Goal: Navigation & Orientation: Understand site structure

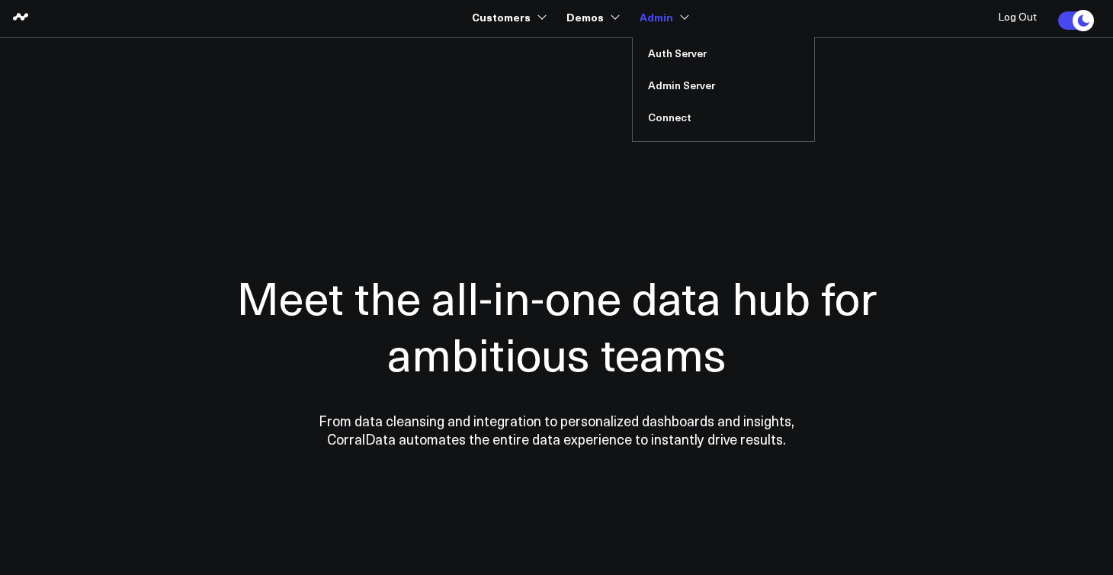
click at [675, 18] on link "Admin" at bounding box center [662, 16] width 46 height 27
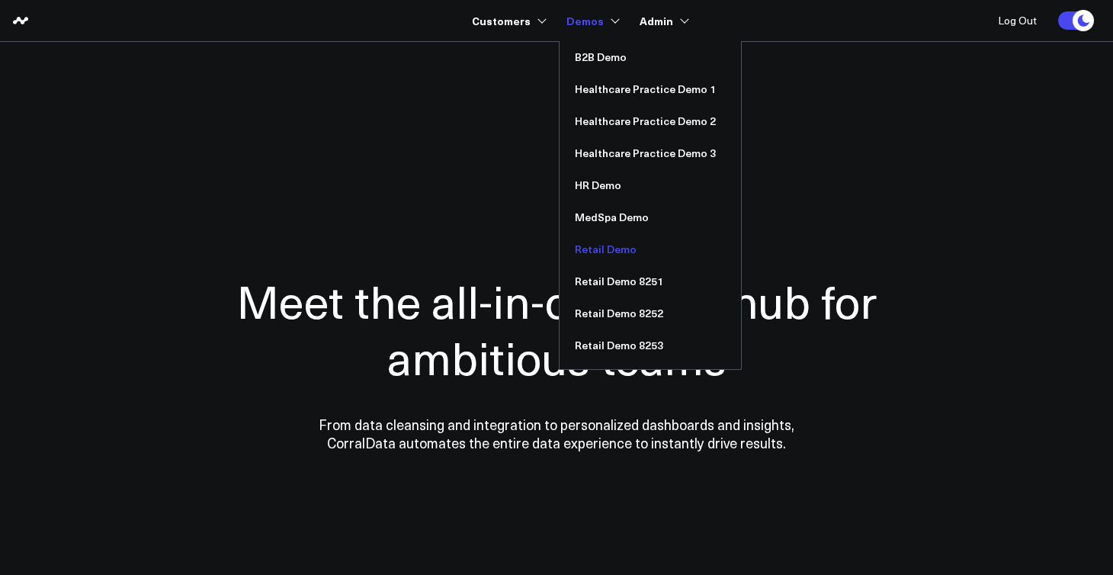
click at [614, 245] on link "Retail Demo" at bounding box center [649, 249] width 181 height 32
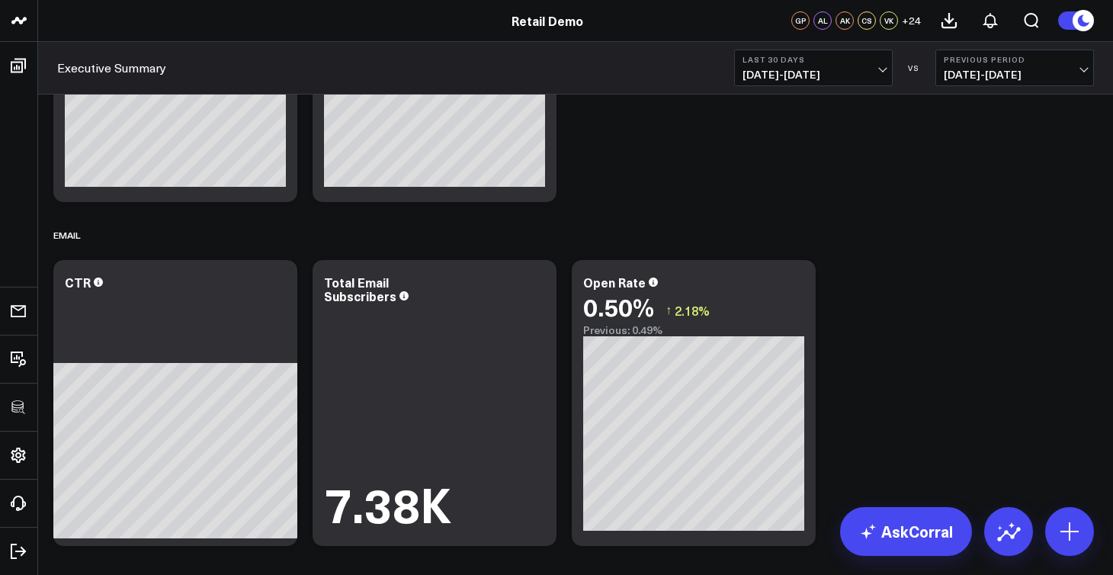
scroll to position [1007, 0]
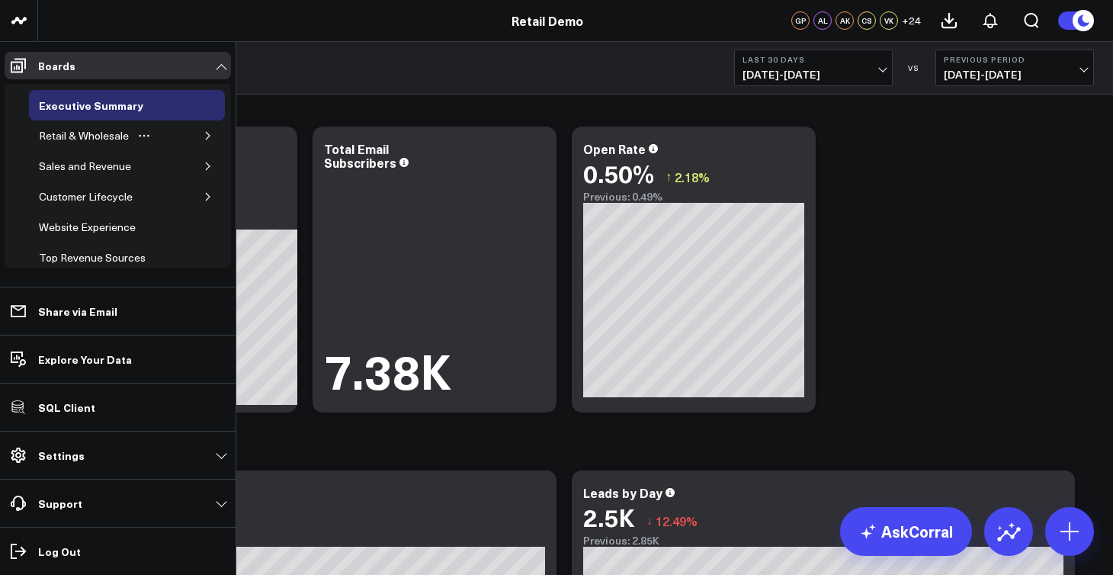
click at [206, 136] on icon "button" at bounding box center [208, 136] width 4 height 8
click at [106, 137] on div "Retail & Wholesale" at bounding box center [84, 136] width 98 height 18
click at [98, 230] on div "Sales and Revenue" at bounding box center [85, 227] width 100 height 18
click at [11, 69] on icon at bounding box center [18, 66] width 15 height 14
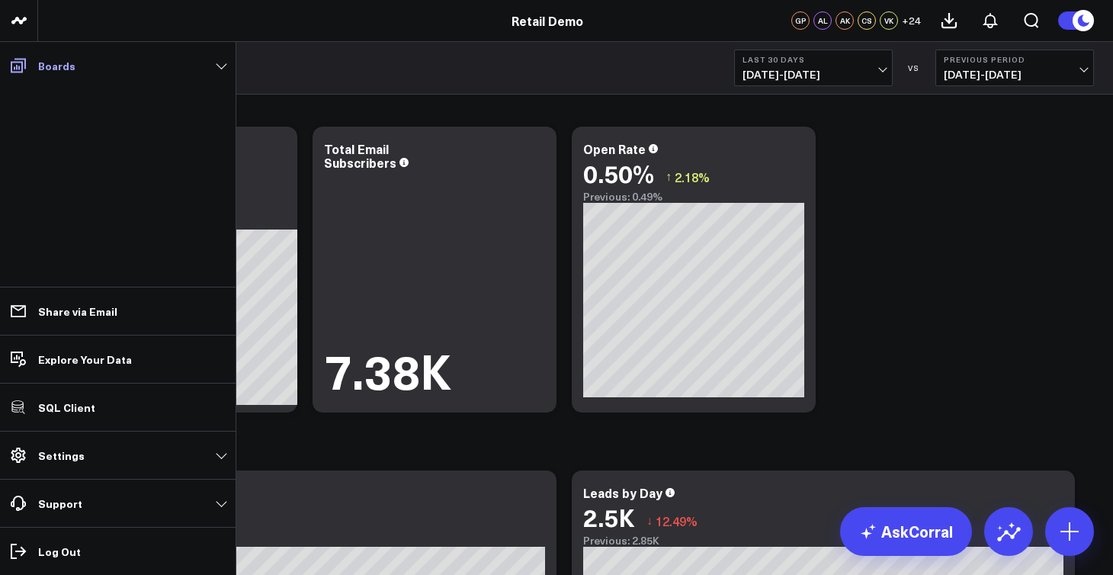
click at [14, 64] on icon at bounding box center [18, 65] width 18 height 18
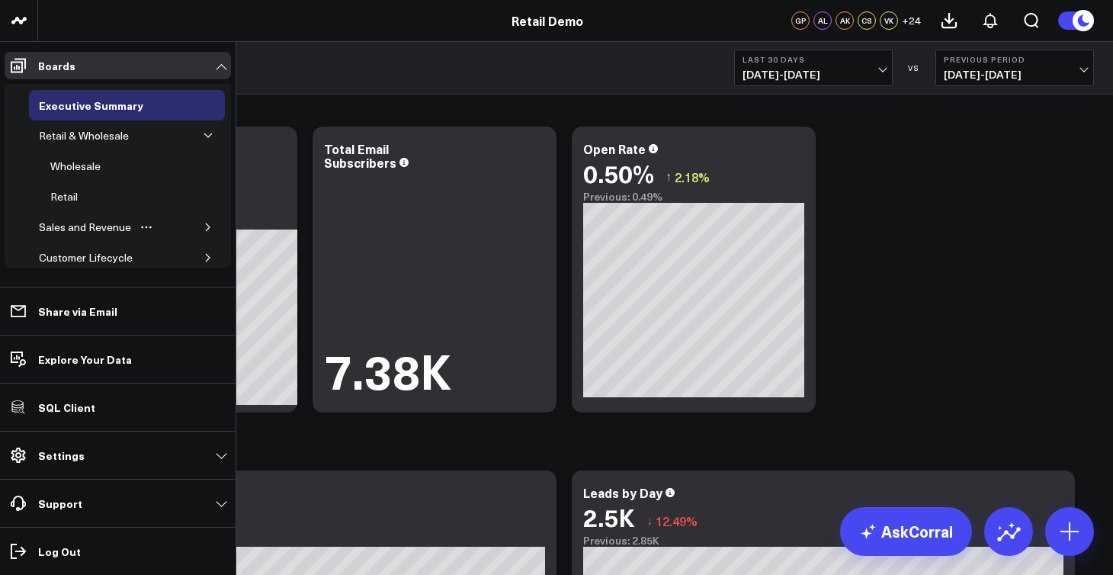
click at [204, 225] on icon "button" at bounding box center [208, 227] width 9 height 9
click at [88, 255] on div "Overview" at bounding box center [72, 257] width 53 height 18
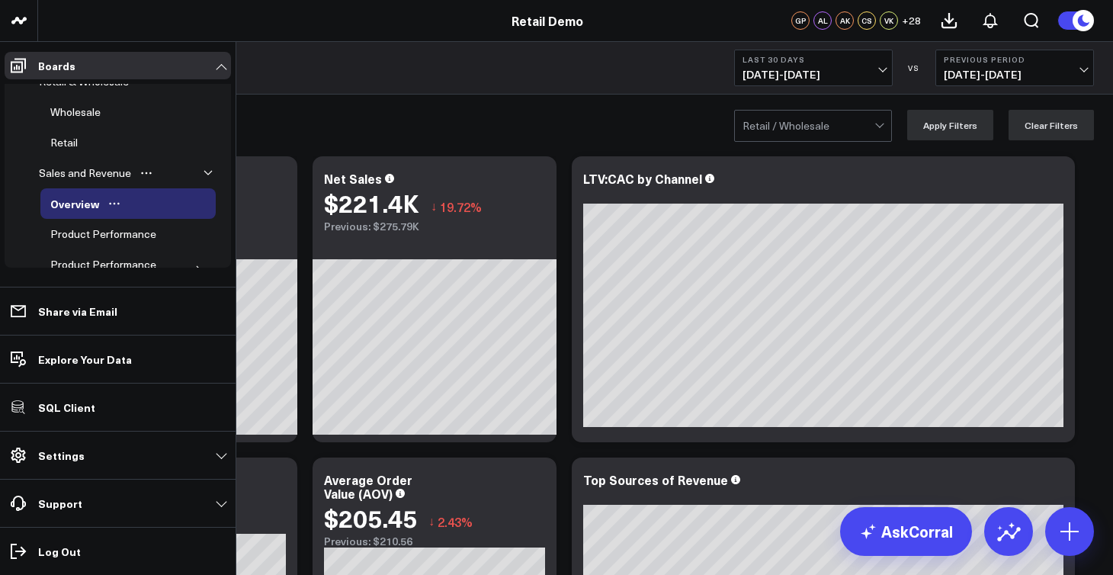
scroll to position [56, 0]
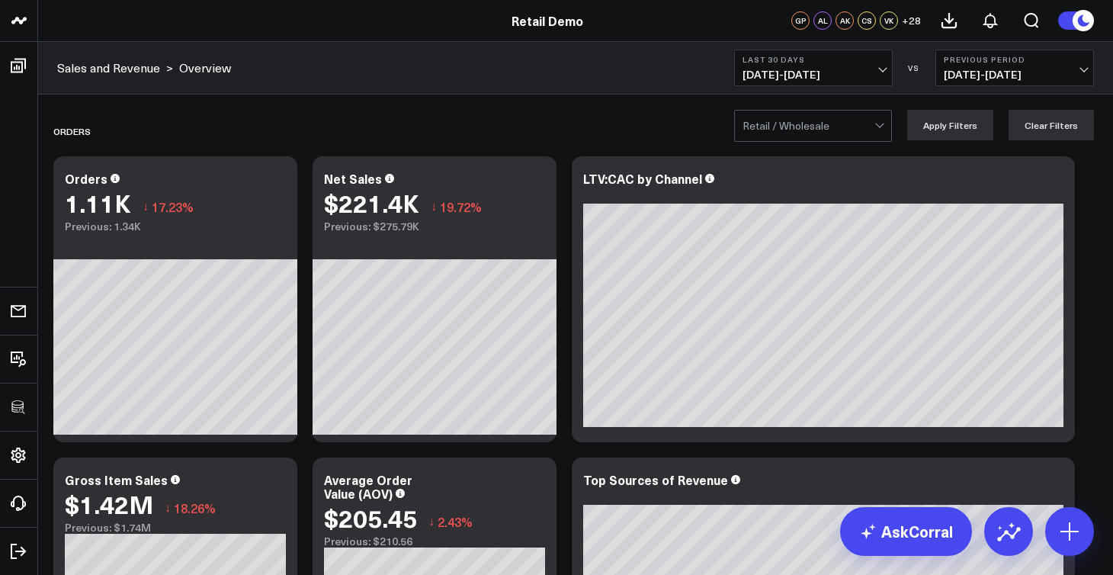
click at [870, 74] on span "09/13/25 - 10/12/25" at bounding box center [813, 75] width 142 height 12
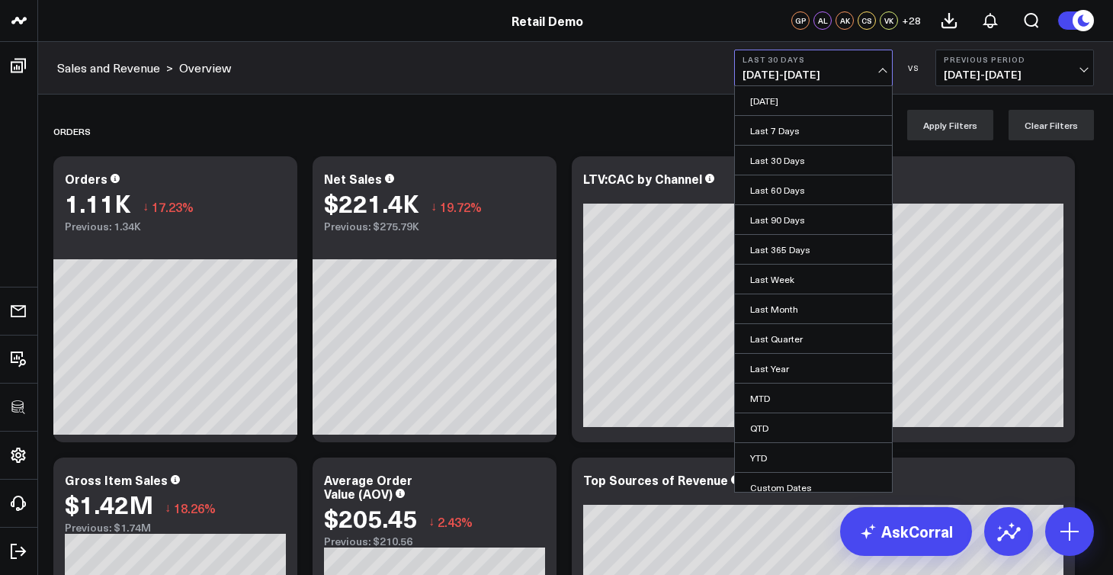
click at [1063, 78] on span "08/14/25 - 09/12/25" at bounding box center [1015, 75] width 142 height 12
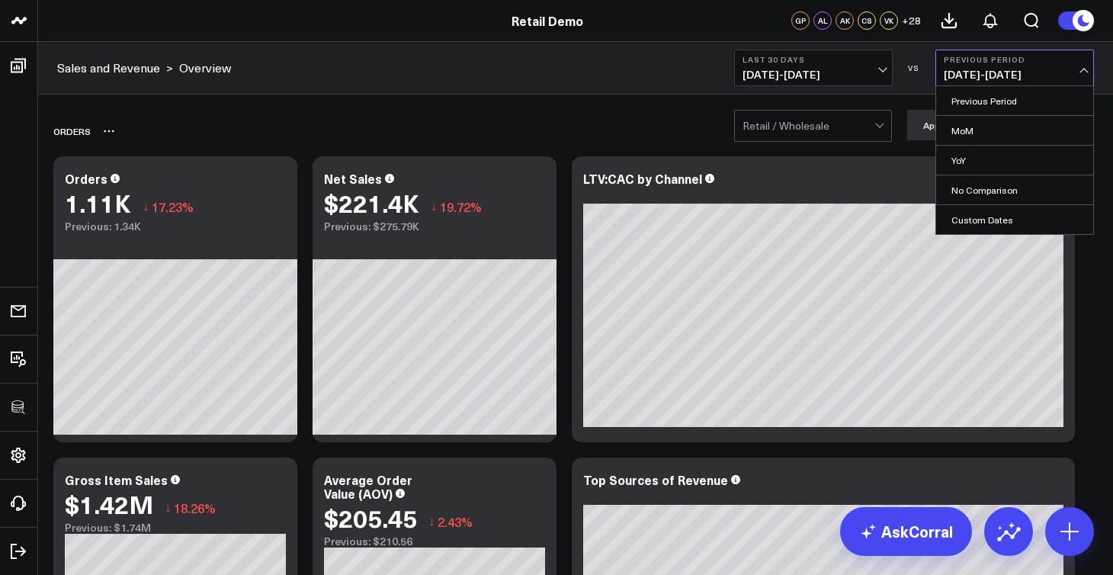
click at [606, 143] on div "Orders" at bounding box center [487, 131] width 869 height 35
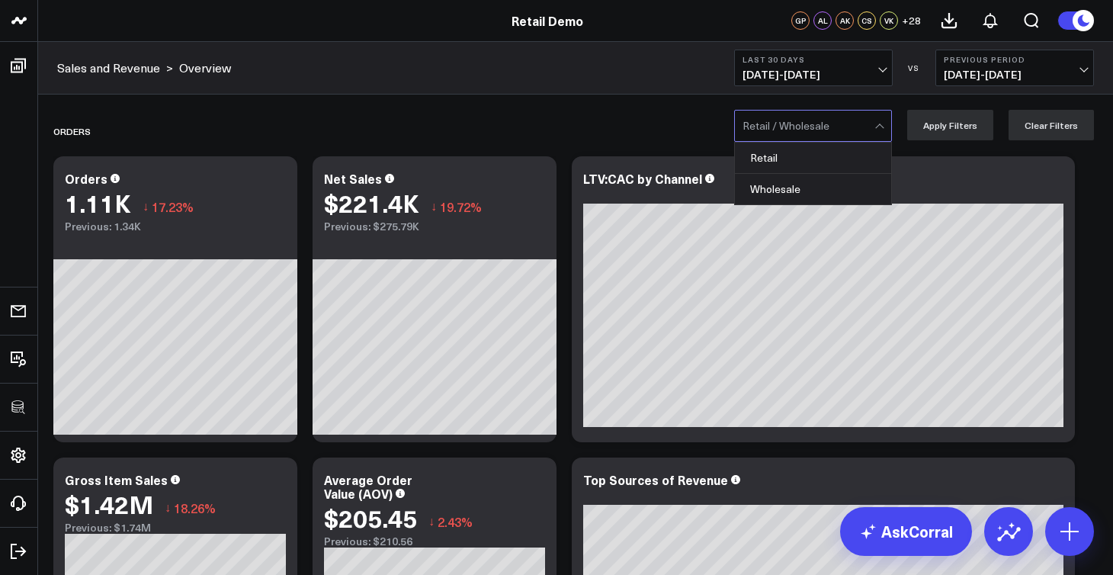
click at [823, 136] on div at bounding box center [808, 126] width 132 height 30
click at [649, 132] on div "Orders" at bounding box center [487, 131] width 869 height 35
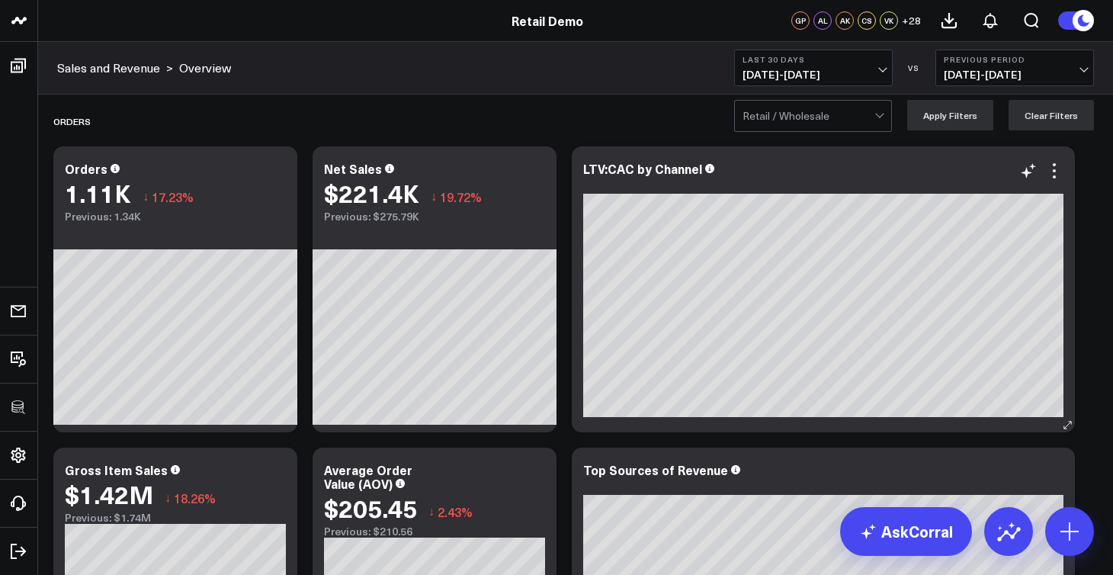
scroll to position [0, 0]
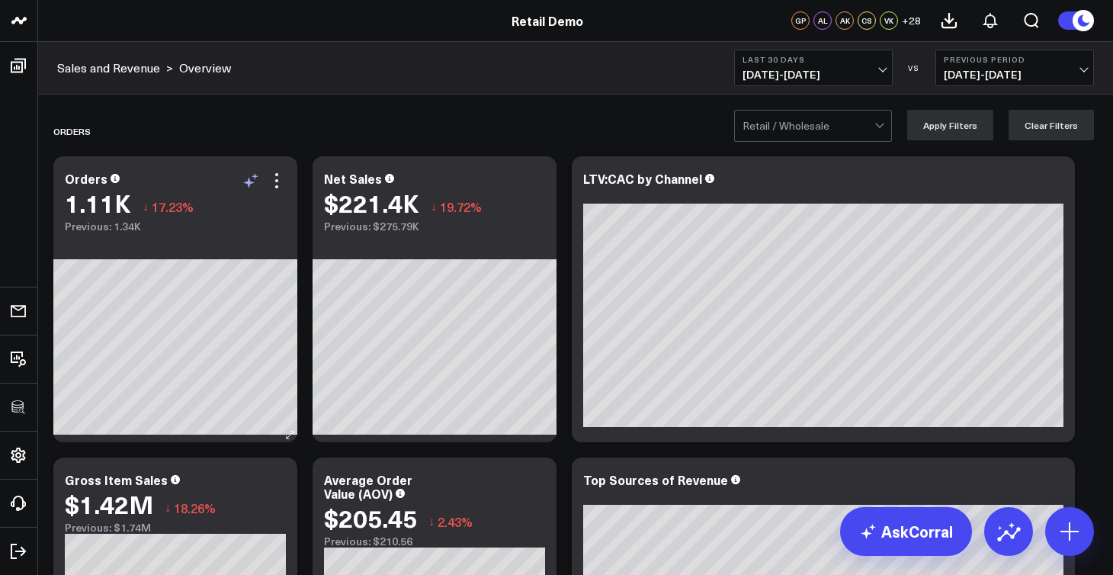
click at [253, 180] on icon at bounding box center [251, 180] width 18 height 18
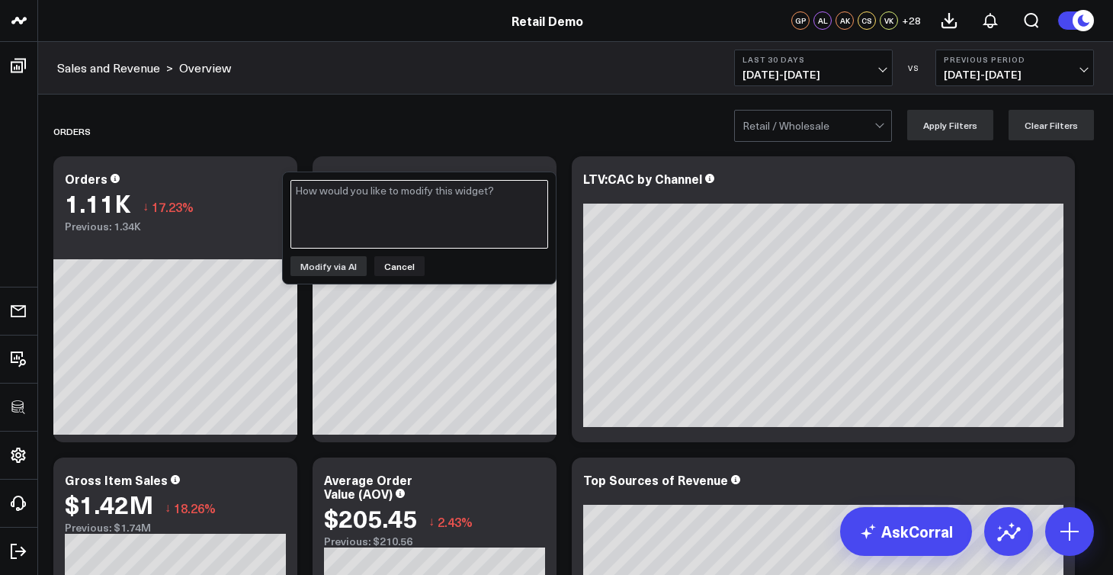
click at [354, 210] on textarea at bounding box center [419, 214] width 258 height 69
click at [398, 273] on button "Cancel" at bounding box center [399, 266] width 50 height 20
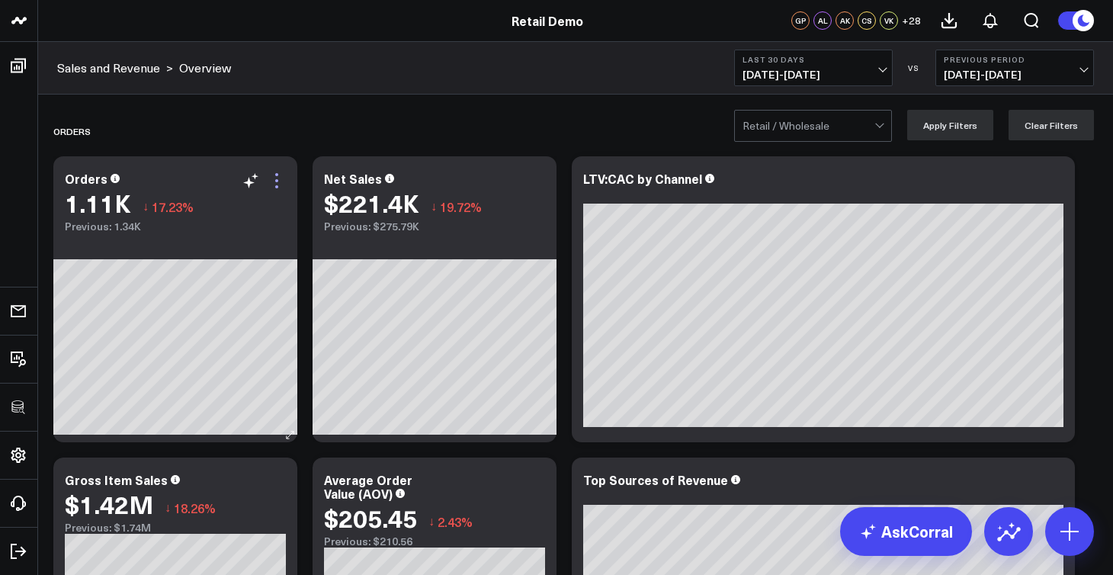
click at [277, 184] on icon at bounding box center [277, 180] width 18 height 18
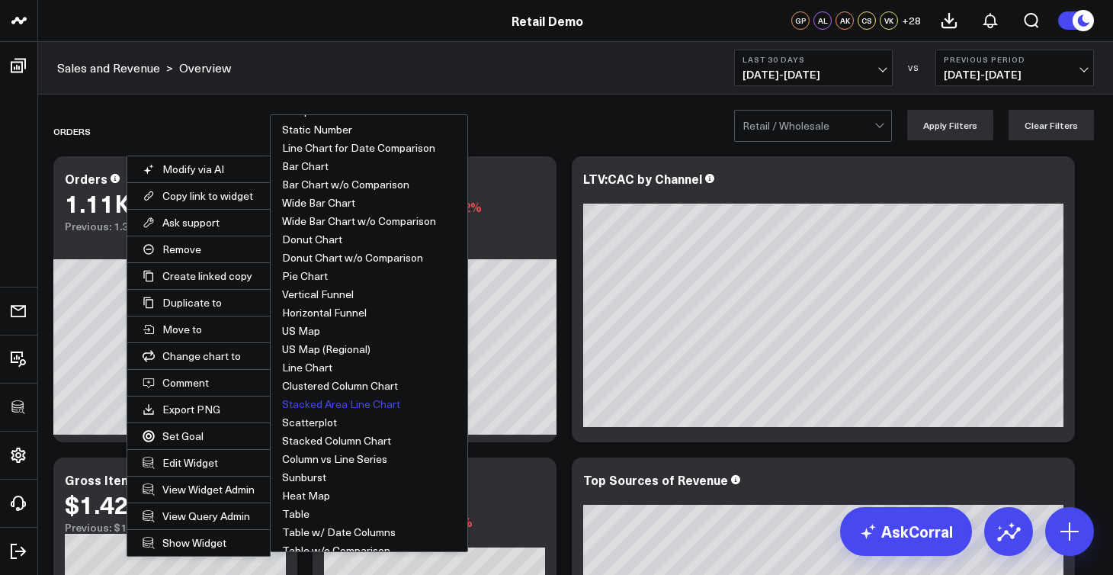
scroll to position [53, 0]
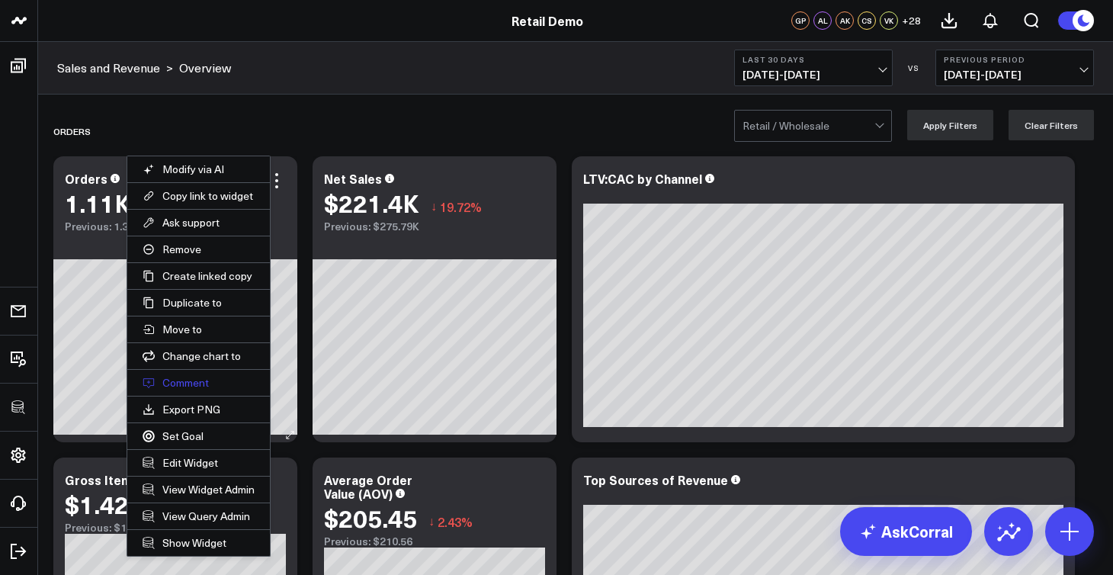
click at [182, 386] on button "Comment" at bounding box center [198, 383] width 143 height 26
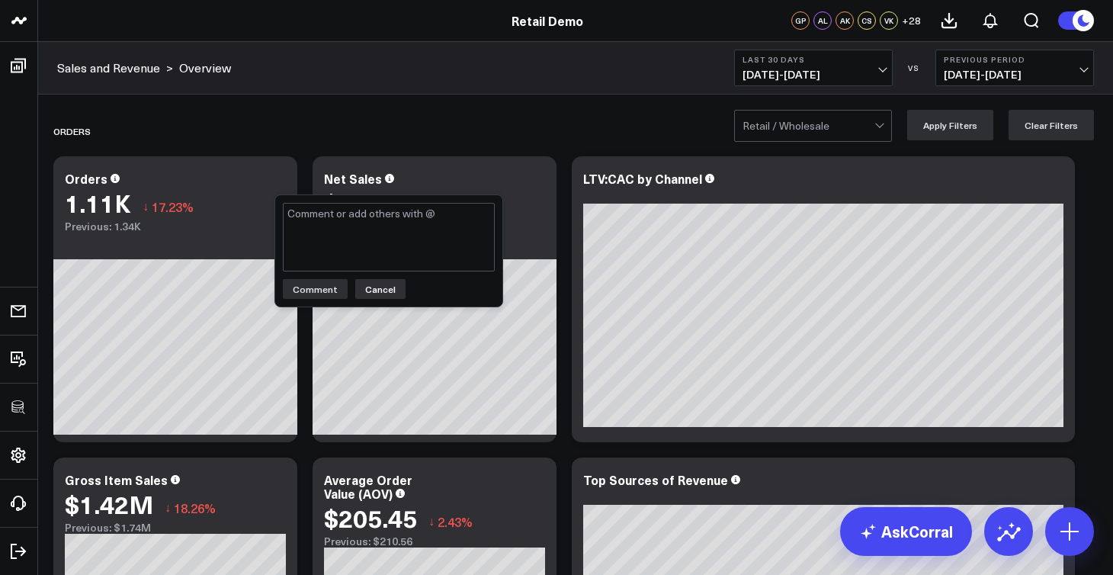
click at [376, 285] on button "Cancel" at bounding box center [380, 289] width 50 height 20
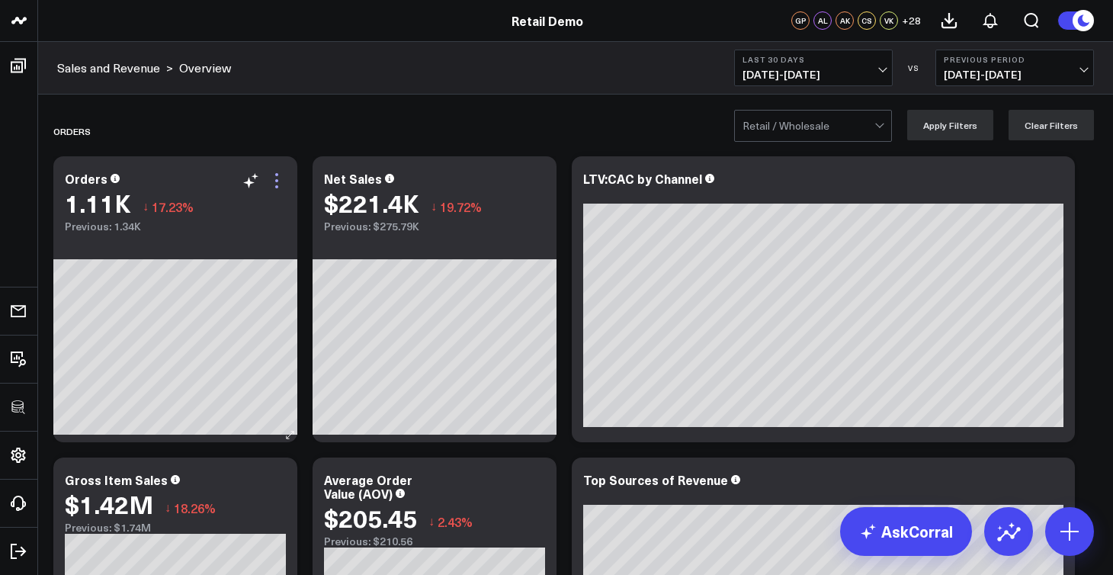
click at [279, 178] on icon at bounding box center [277, 180] width 18 height 18
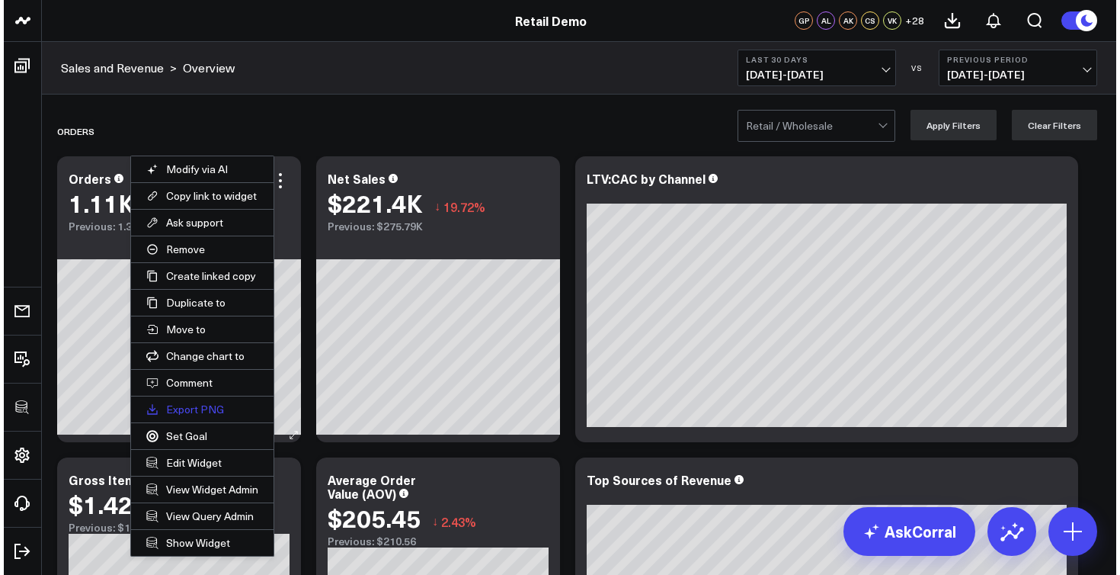
scroll to position [9, 0]
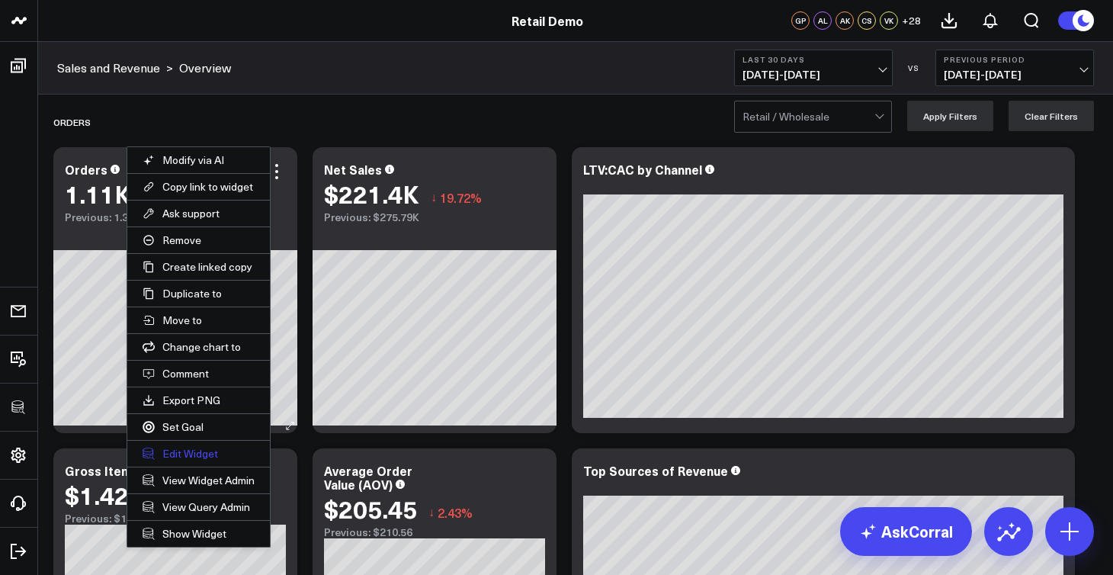
click at [208, 451] on button "Edit Widget" at bounding box center [198, 454] width 143 height 26
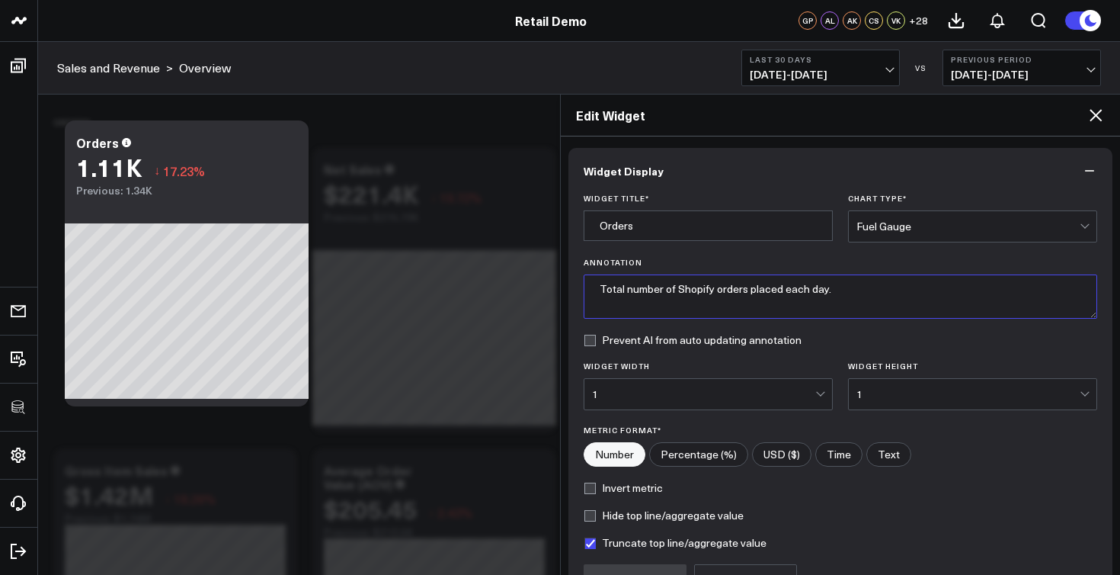
click at [711, 297] on textarea "Total number of Shopify orders placed each day." at bounding box center [841, 296] width 514 height 44
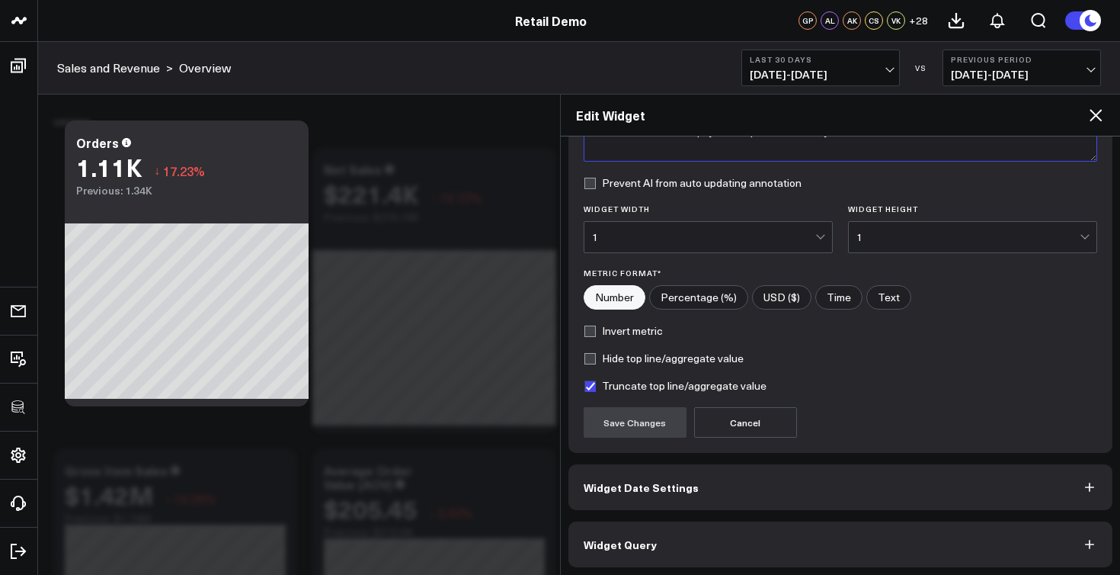
scroll to position [161, 0]
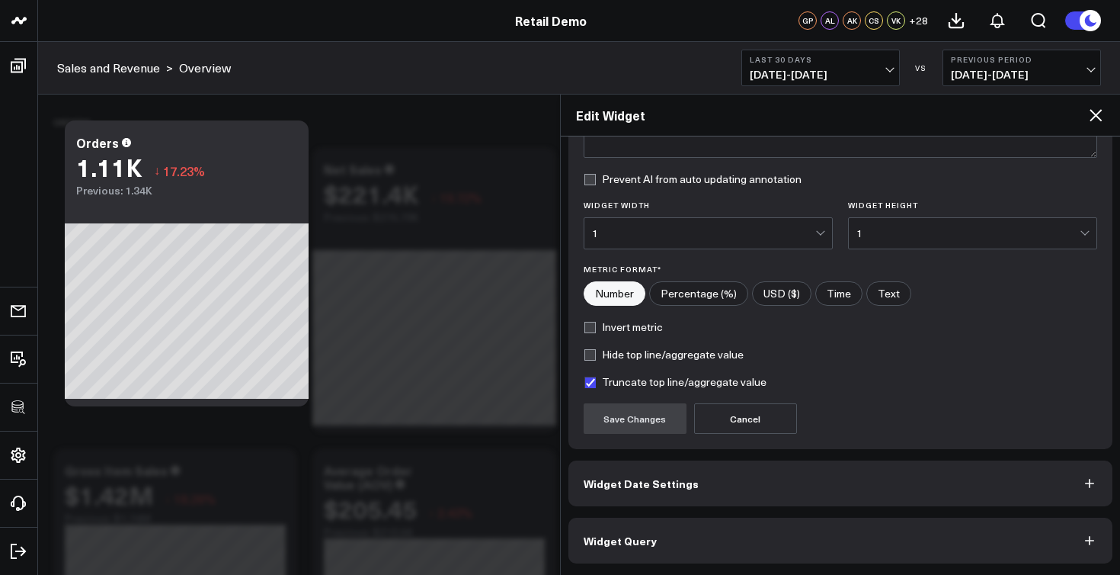
click at [740, 485] on button "Widget Date Settings" at bounding box center [841, 483] width 545 height 46
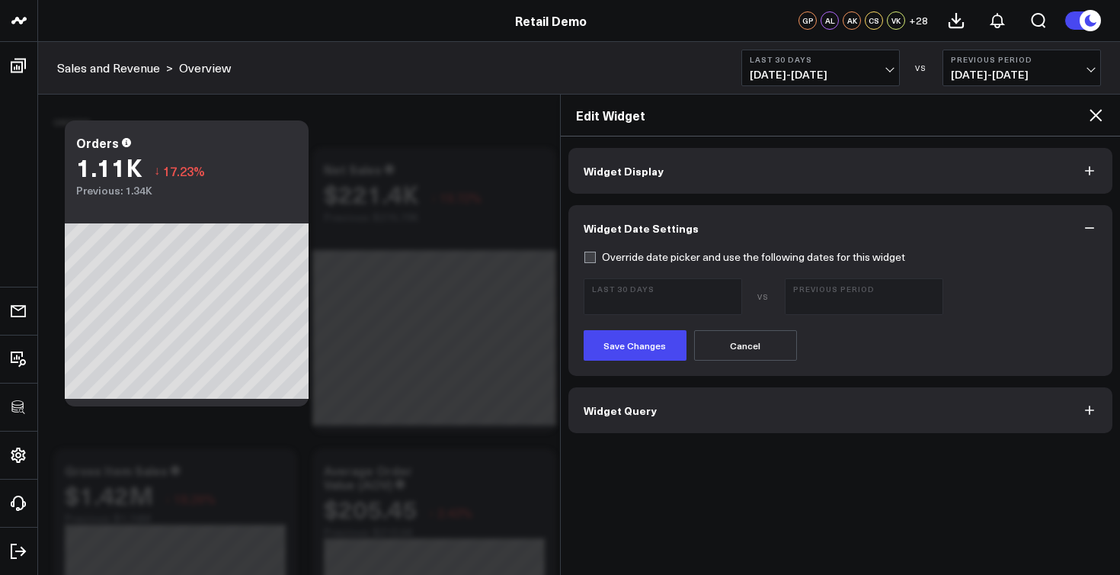
click at [746, 405] on button "Widget Query" at bounding box center [841, 410] width 545 height 46
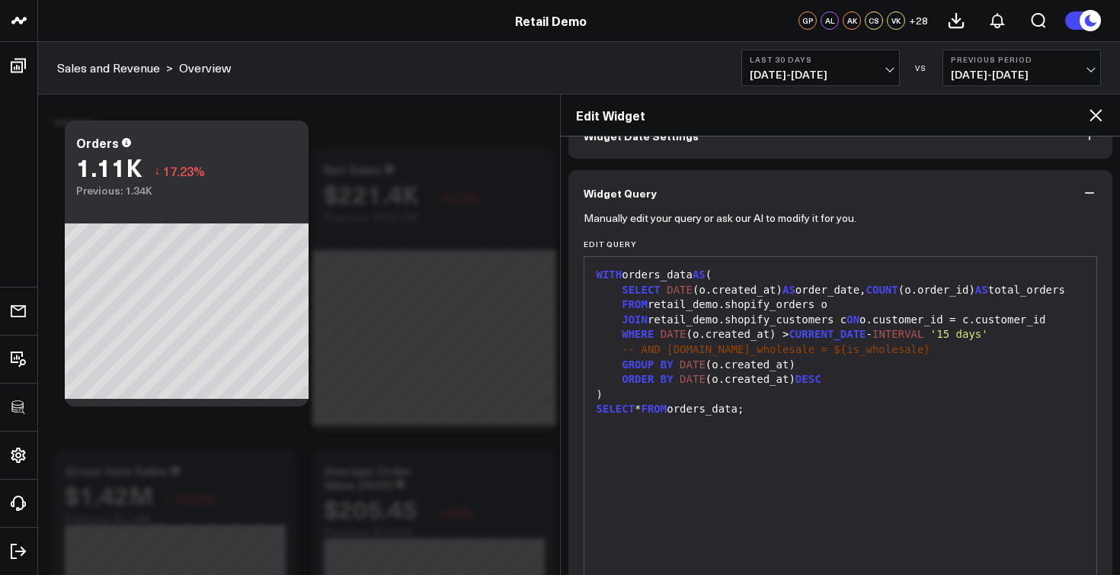
scroll to position [45, 0]
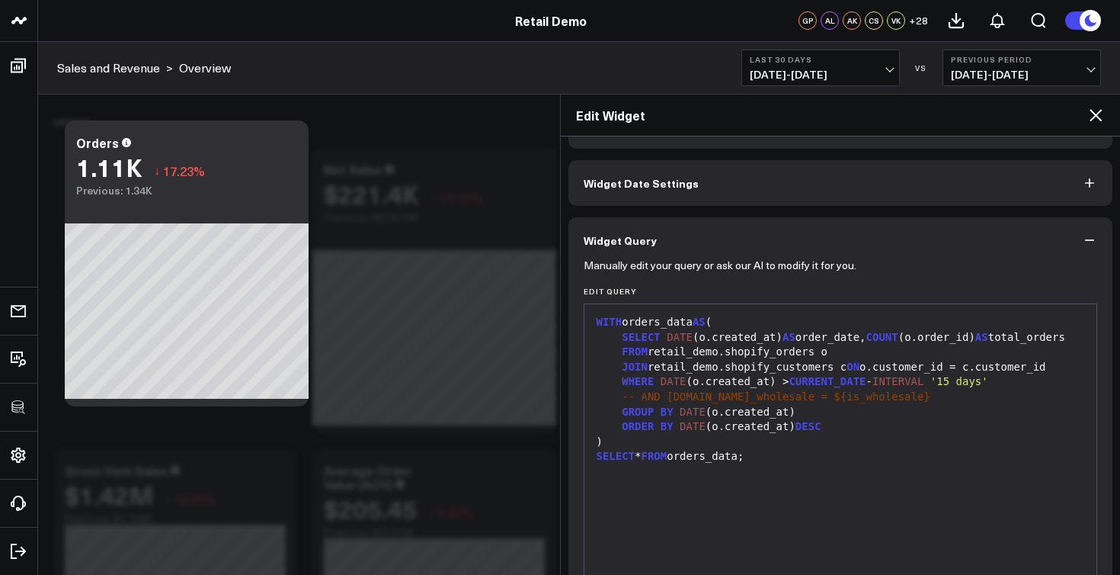
click at [732, 194] on button "Widget Date Settings" at bounding box center [841, 183] width 545 height 46
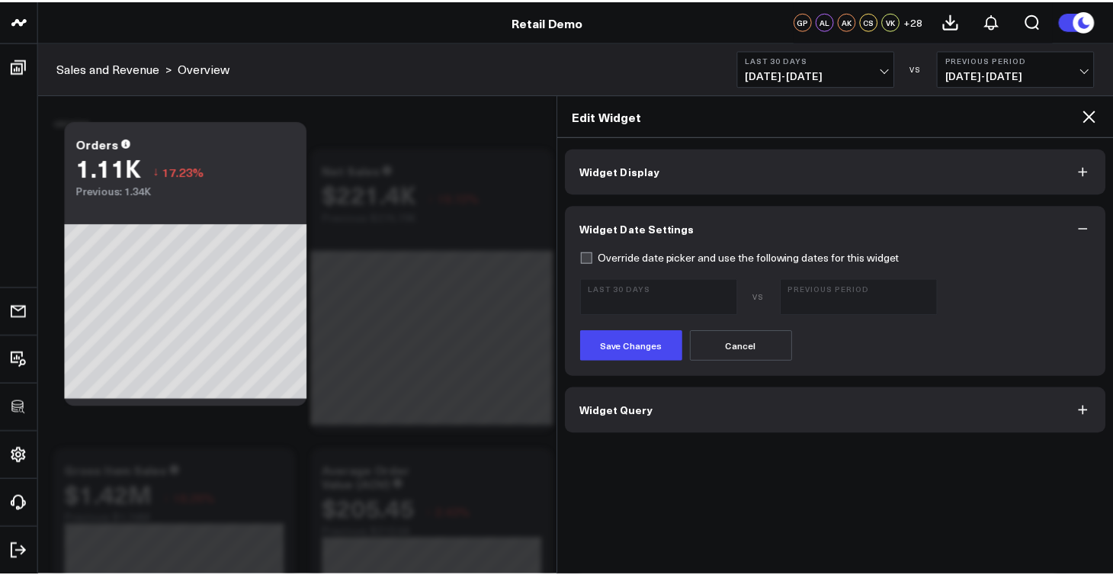
scroll to position [0, 0]
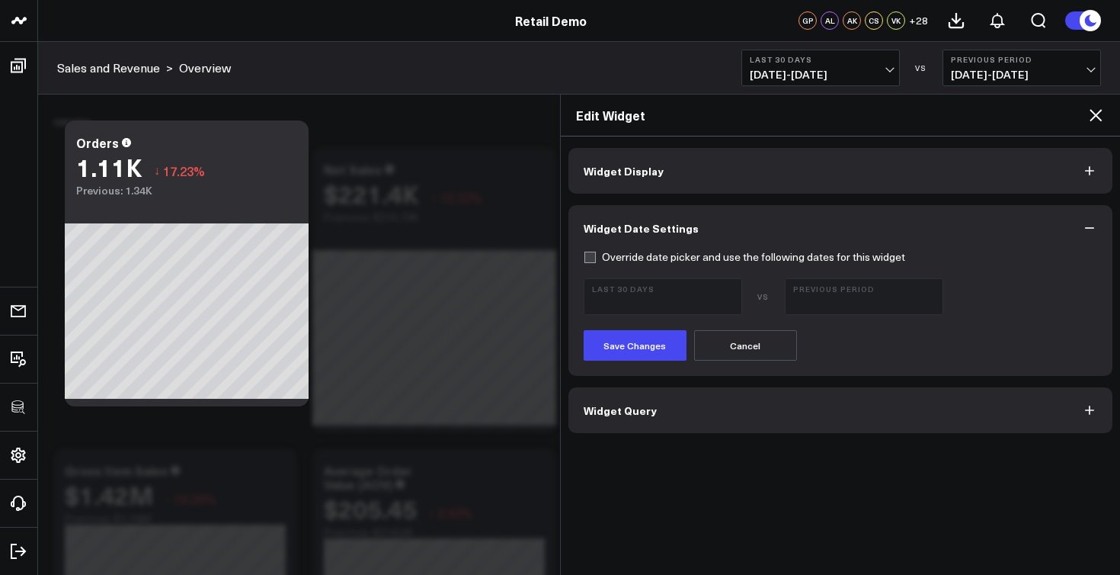
click at [1105, 115] on div "Edit Widget" at bounding box center [841, 116] width 560 height 42
click at [1097, 115] on icon at bounding box center [1096, 115] width 12 height 12
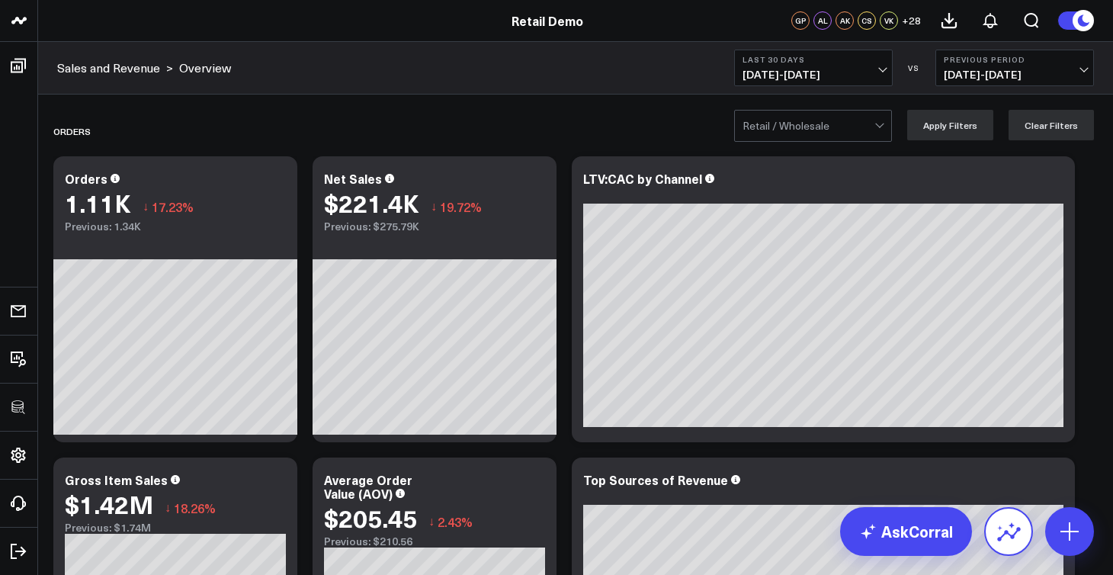
click at [1009, 534] on icon at bounding box center [1009, 534] width 24 height 14
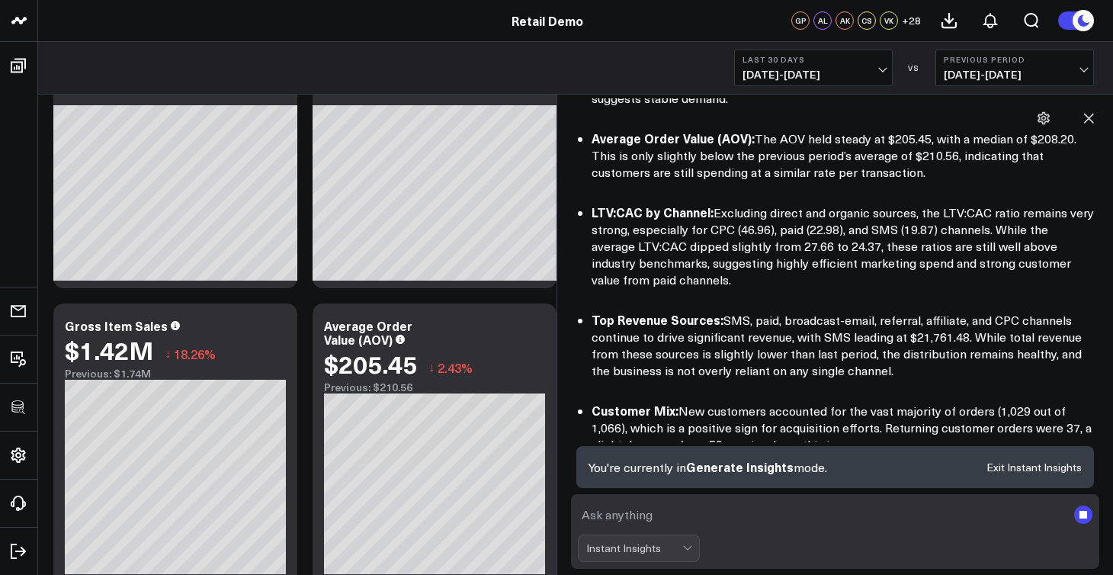
scroll to position [167, 0]
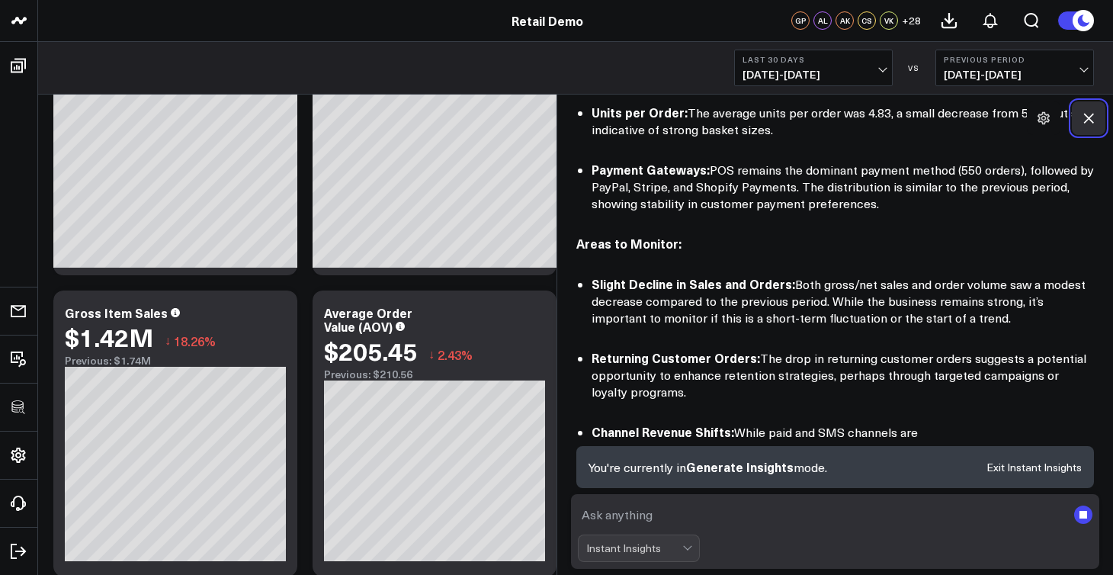
click at [1094, 122] on icon at bounding box center [1088, 118] width 15 height 15
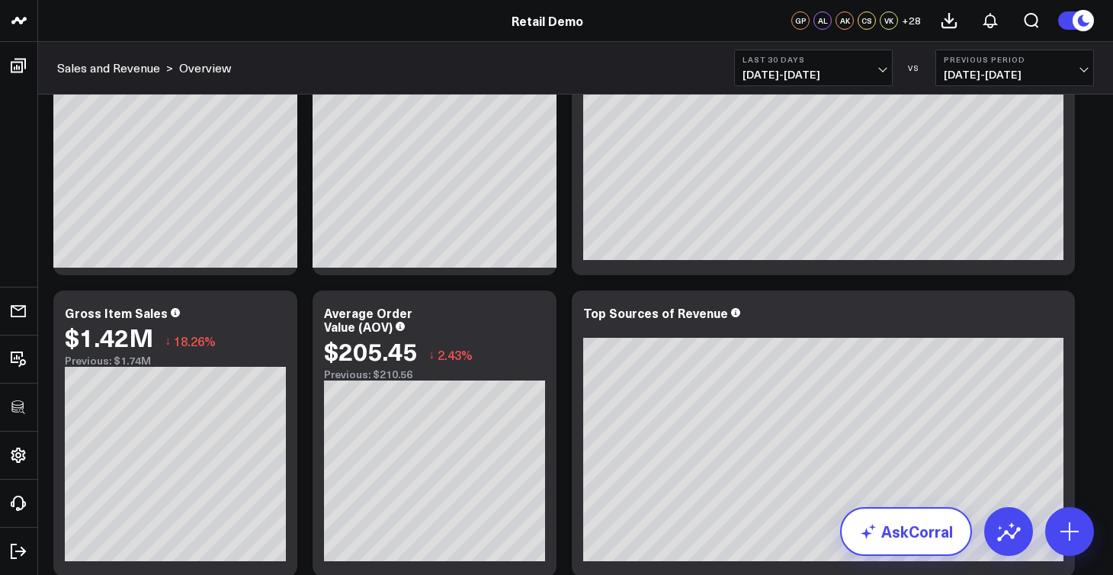
click at [908, 540] on link "AskCorral" at bounding box center [906, 531] width 132 height 49
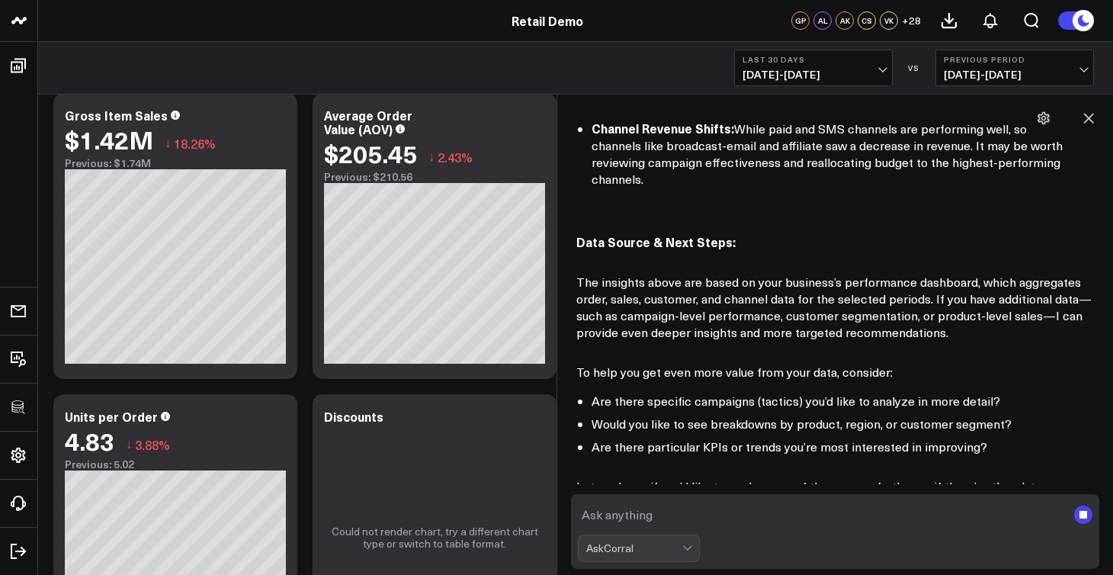
scroll to position [1081, 0]
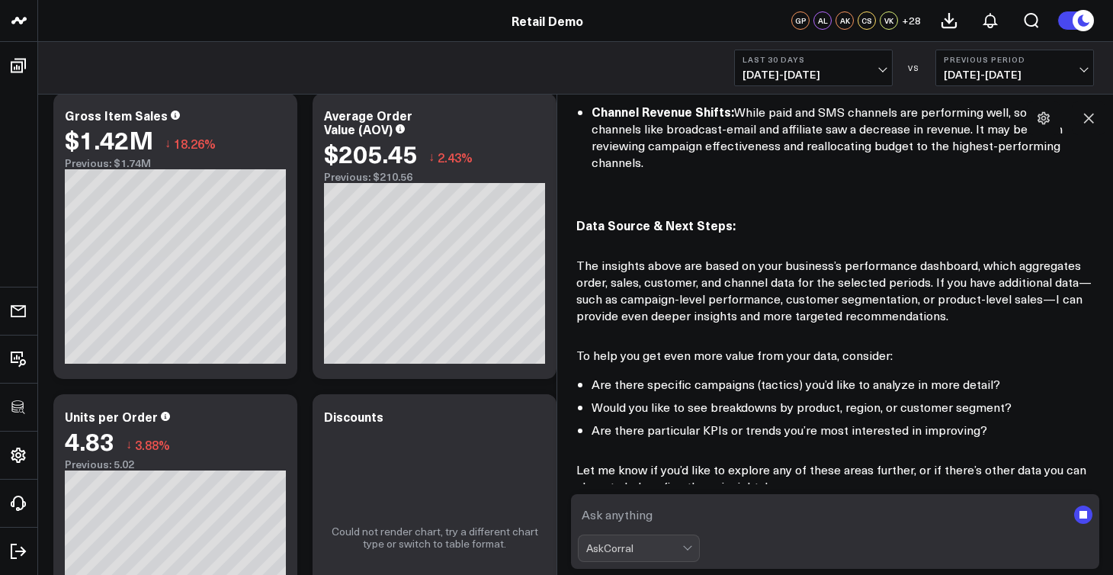
click at [652, 552] on div "AskCorral" at bounding box center [639, 547] width 122 height 27
click at [687, 551] on div at bounding box center [688, 548] width 13 height 26
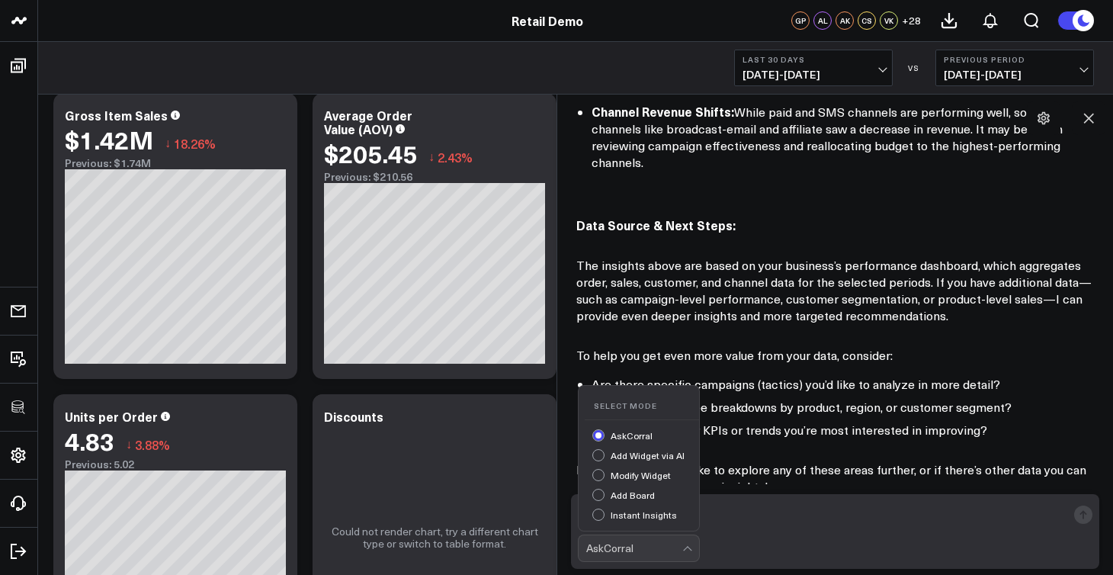
scroll to position [1169, 0]
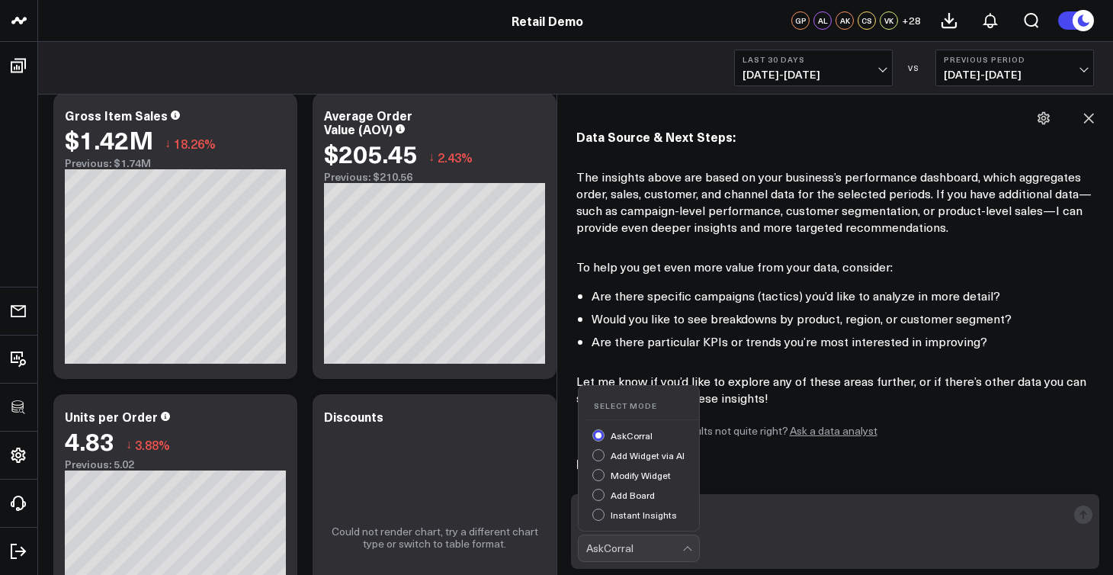
click at [668, 459] on div "Add Widget via AI" at bounding box center [645, 457] width 107 height 16
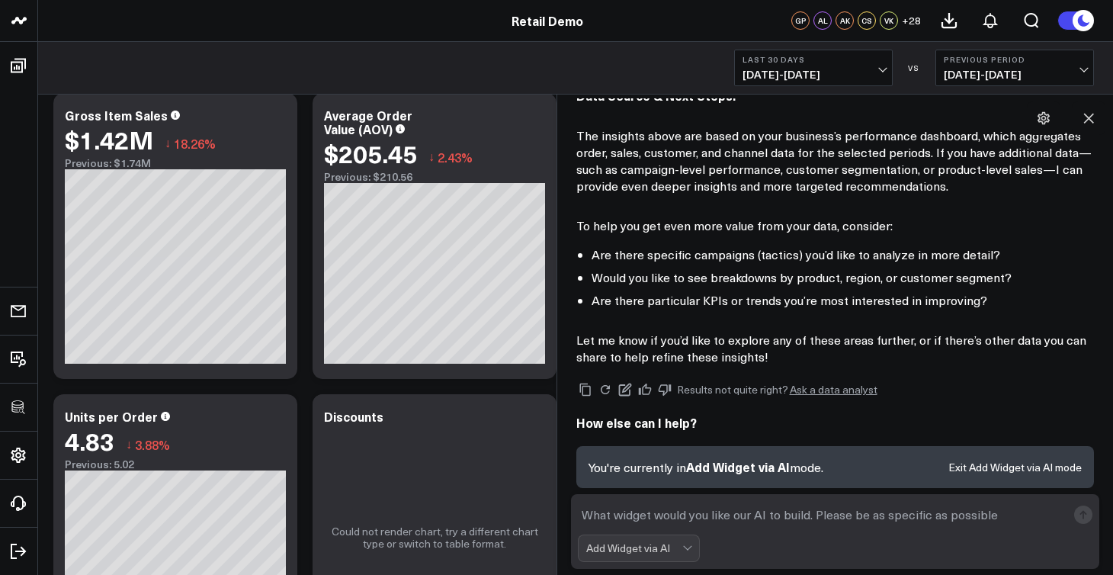
scroll to position [1210, 0]
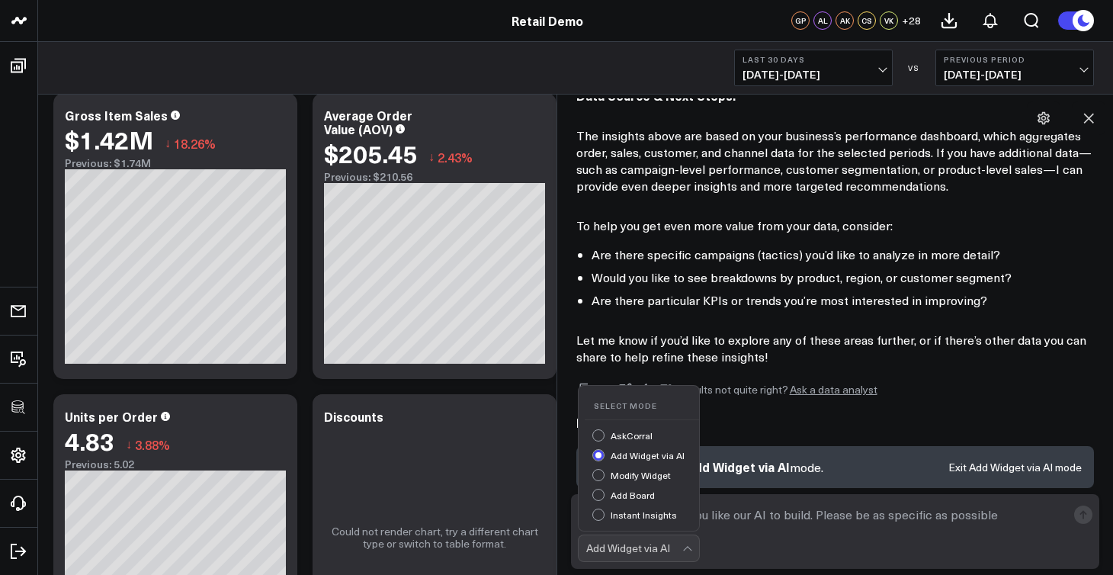
click at [658, 549] on div "Add Widget via AI" at bounding box center [634, 548] width 96 height 12
click at [897, 531] on form "option Add Widget via AI, selected. Modify Widget, 3 of 5. 5 results available.…" at bounding box center [835, 531] width 529 height 75
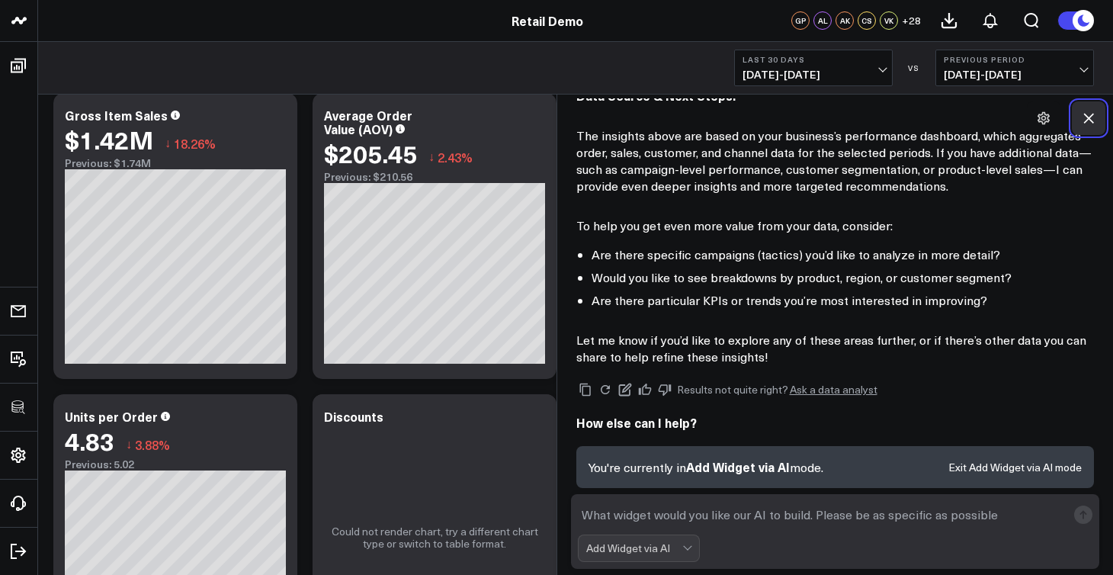
click at [1088, 111] on icon at bounding box center [1088, 118] width 15 height 15
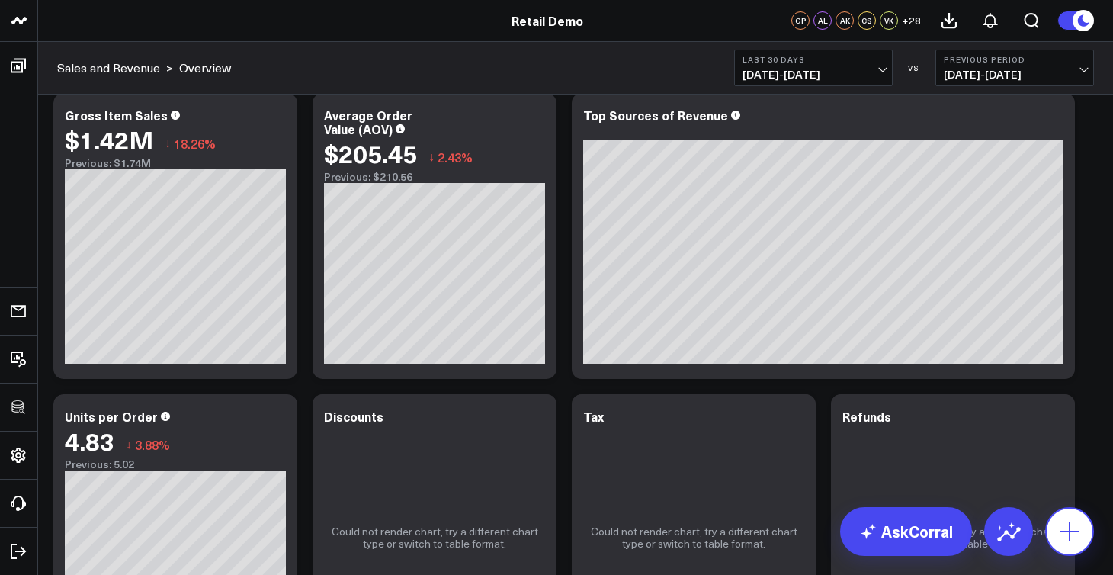
click at [1074, 540] on icon at bounding box center [1069, 531] width 24 height 24
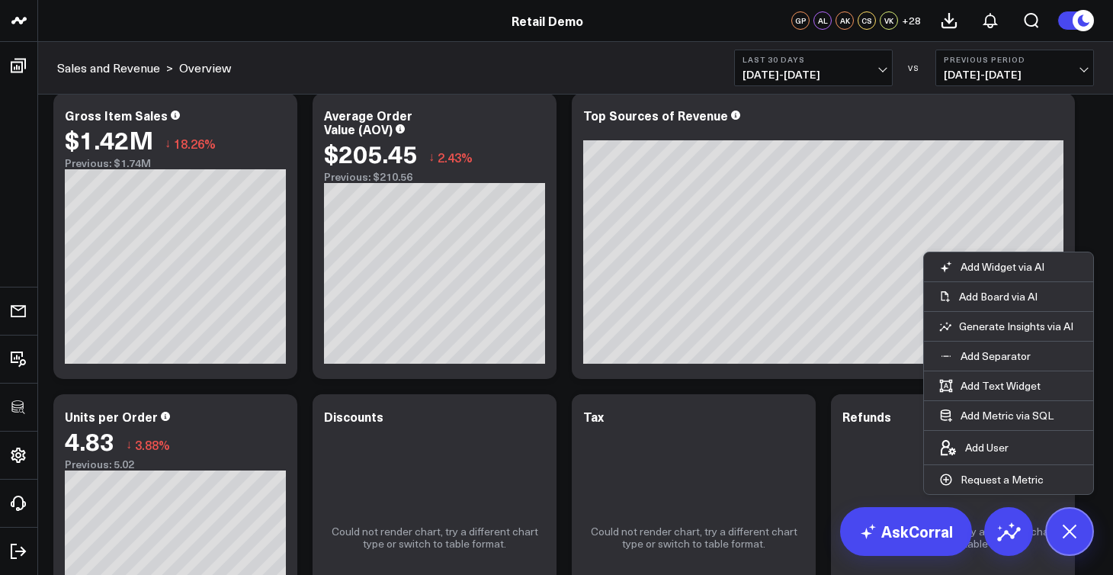
click at [469, 69] on div "Sales and Revenue > Overview Last 30 Days 09/13/25 - 10/12/25 VS Previous Perio…" at bounding box center [575, 68] width 1075 height 53
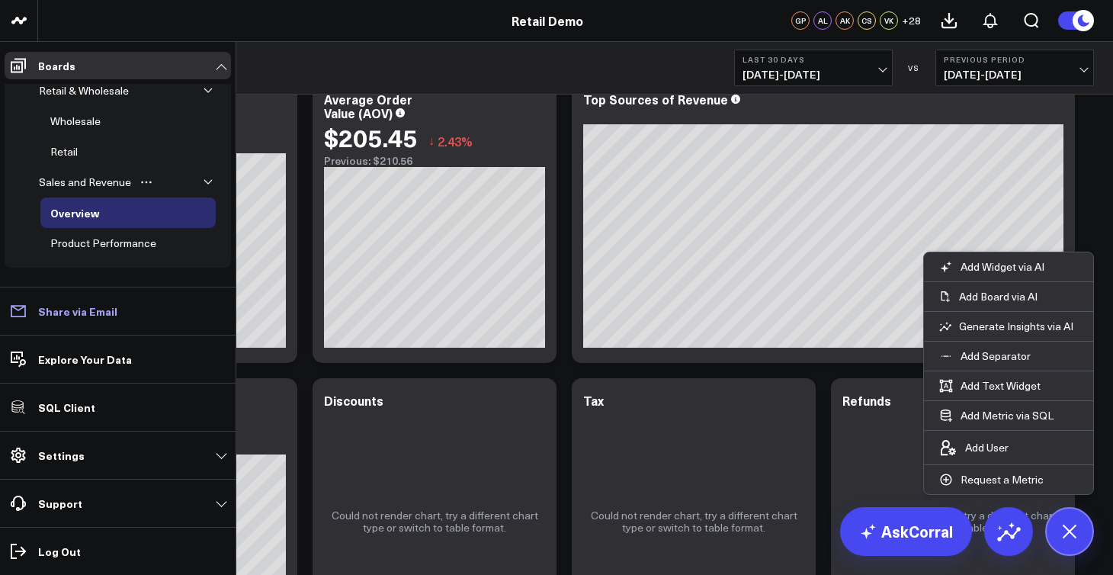
scroll to position [381, 0]
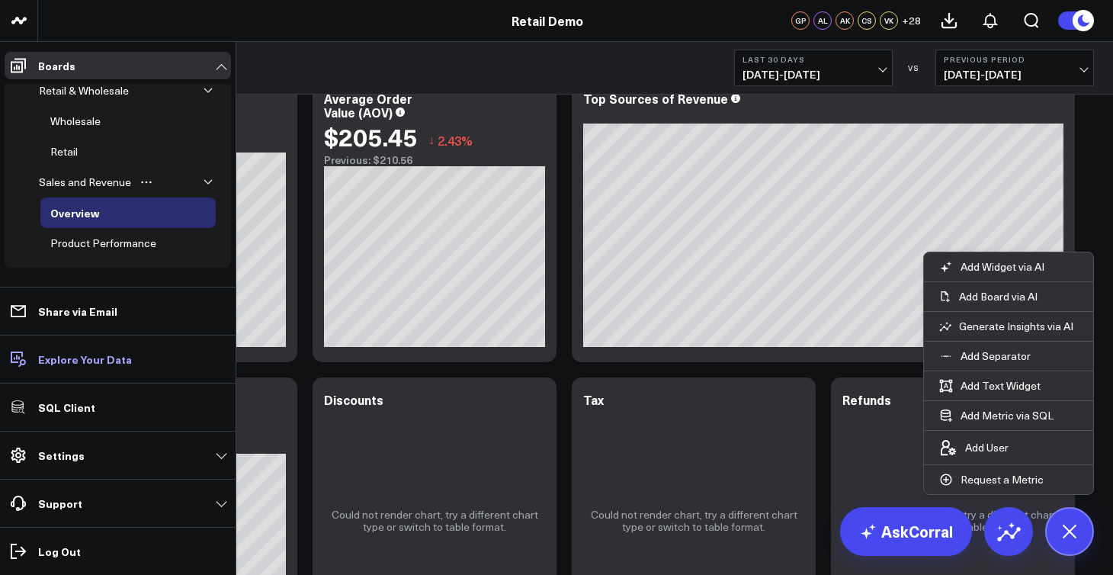
click at [88, 365] on p "Explore Your Data" at bounding box center [85, 359] width 94 height 12
click at [102, 410] on link "SQL Client" at bounding box center [118, 406] width 226 height 27
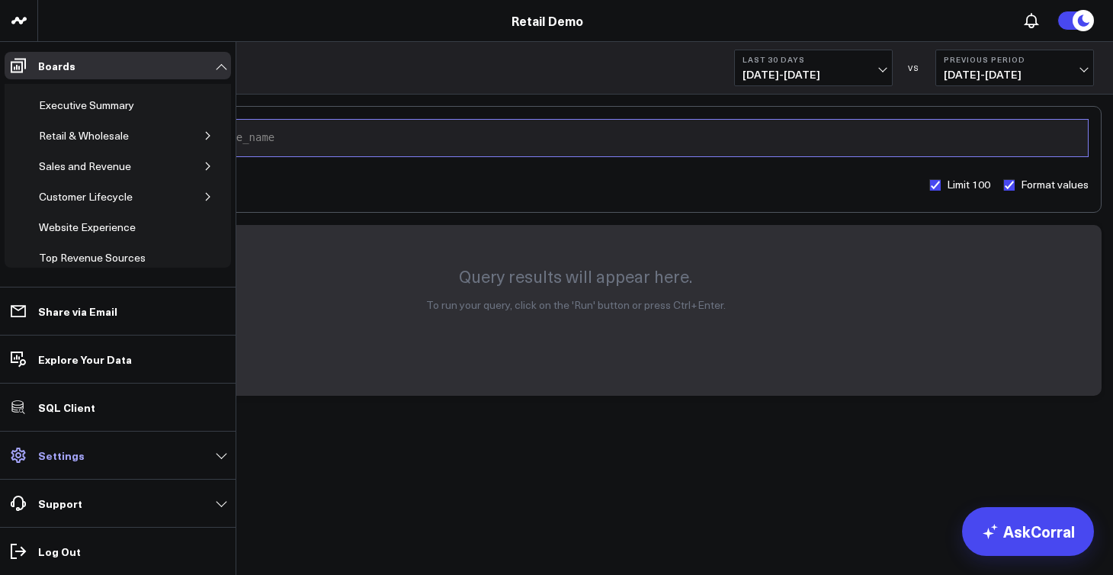
click at [214, 459] on link "Settings" at bounding box center [118, 454] width 226 height 27
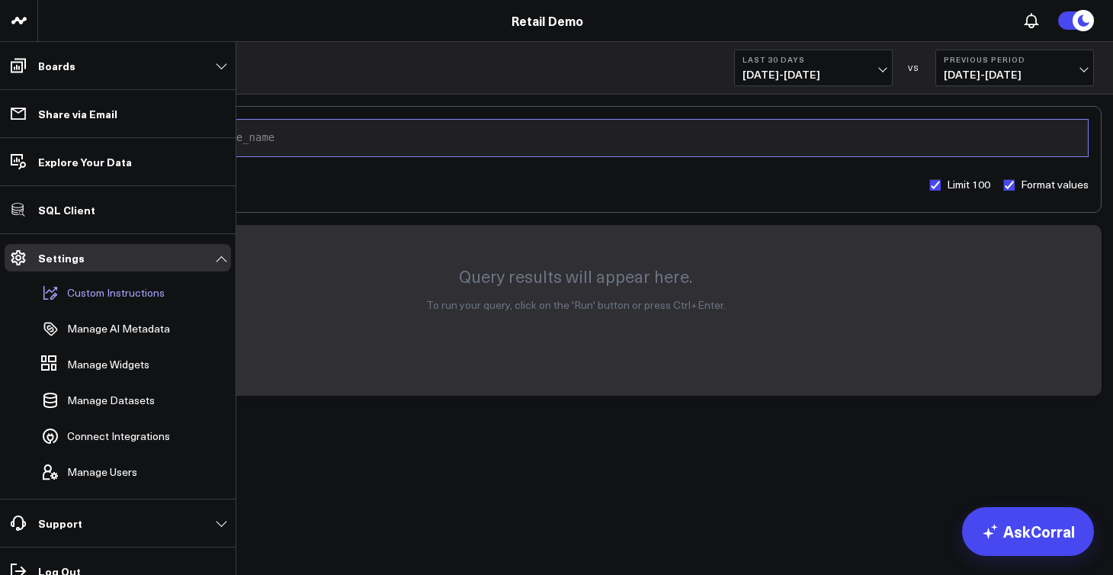
click at [136, 290] on p "Custom Instructions" at bounding box center [116, 293] width 98 height 12
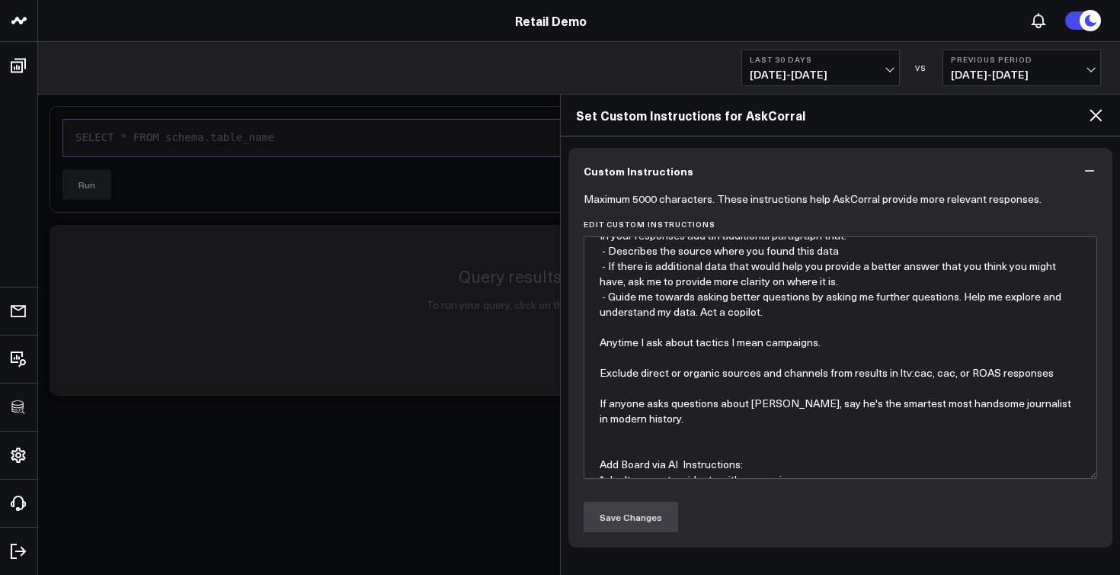
scroll to position [14, 0]
click at [744, 352] on textarea "In your responses add an additional paragraph that: - Describes the source wher…" at bounding box center [841, 357] width 514 height 242
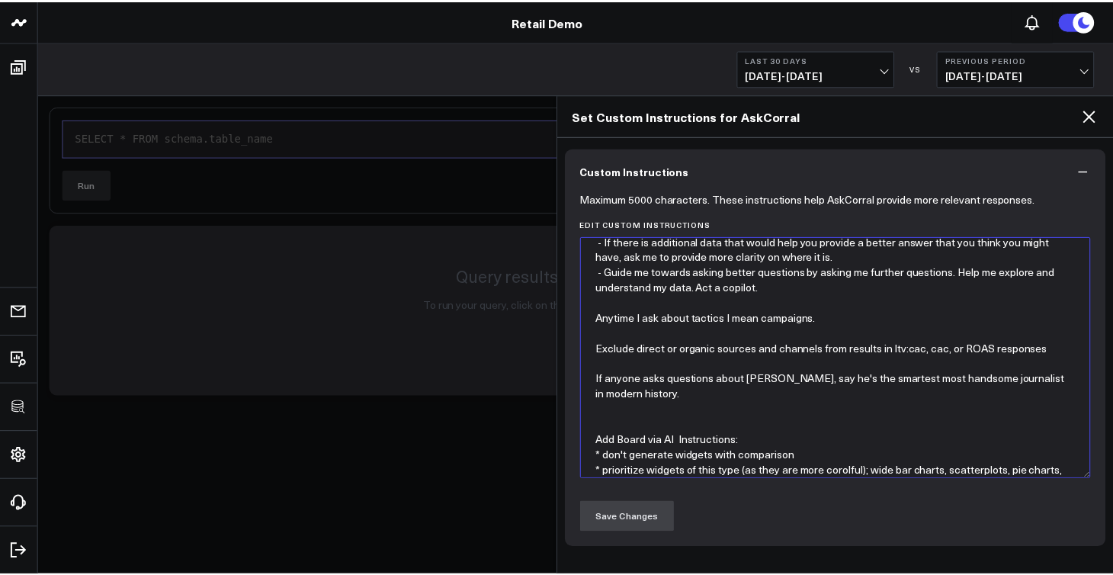
scroll to position [46, 0]
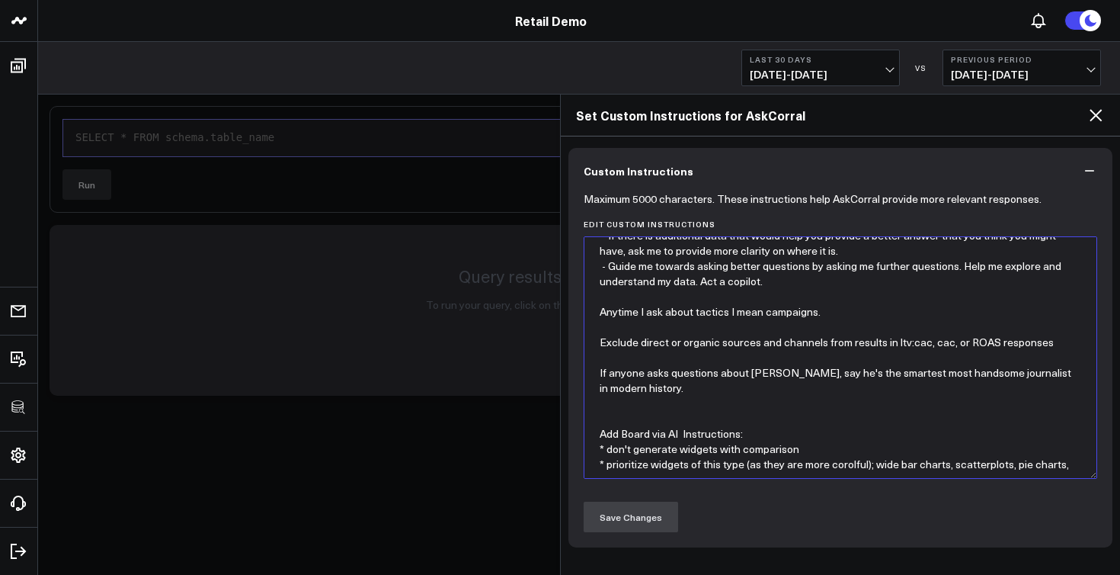
drag, startPoint x: 598, startPoint y: 313, endPoint x: 834, endPoint y: 311, distance: 235.5
click at [835, 312] on textarea "In your responses add an additional paragraph that: - Describes the source wher…" at bounding box center [841, 357] width 514 height 242
click at [733, 355] on textarea "In your responses add an additional paragraph that: - Describes the source wher…" at bounding box center [841, 357] width 514 height 242
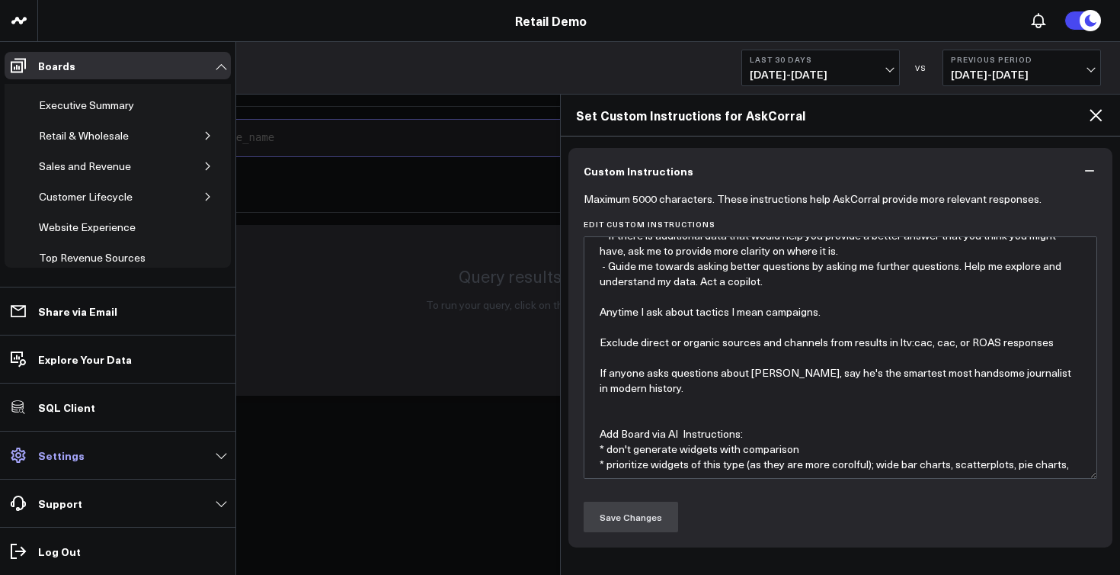
click at [43, 460] on p "Settings" at bounding box center [61, 455] width 46 height 12
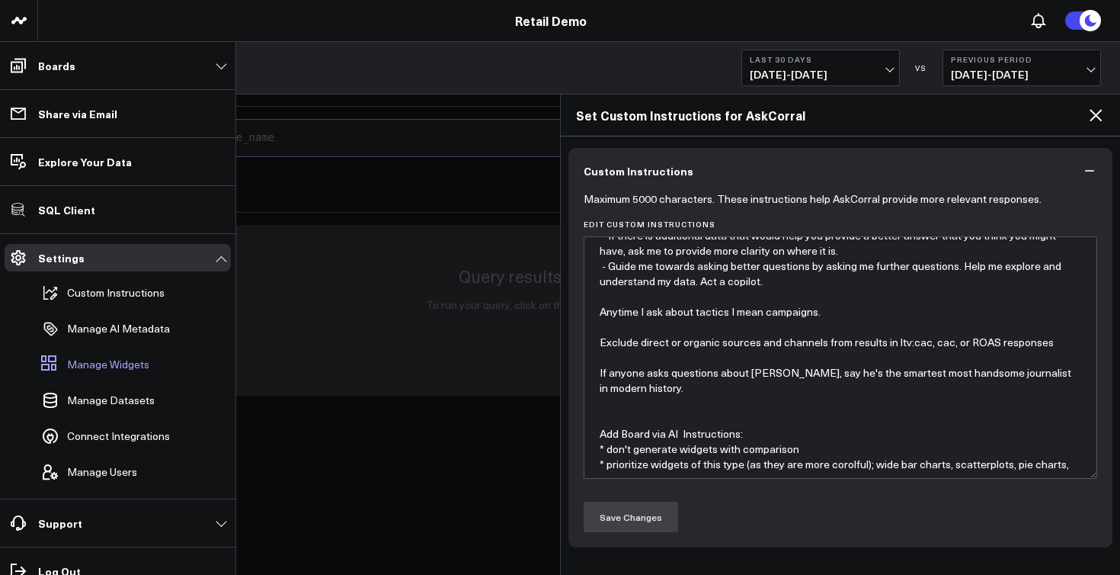
click at [111, 364] on span "Manage Widgets" at bounding box center [108, 364] width 82 height 12
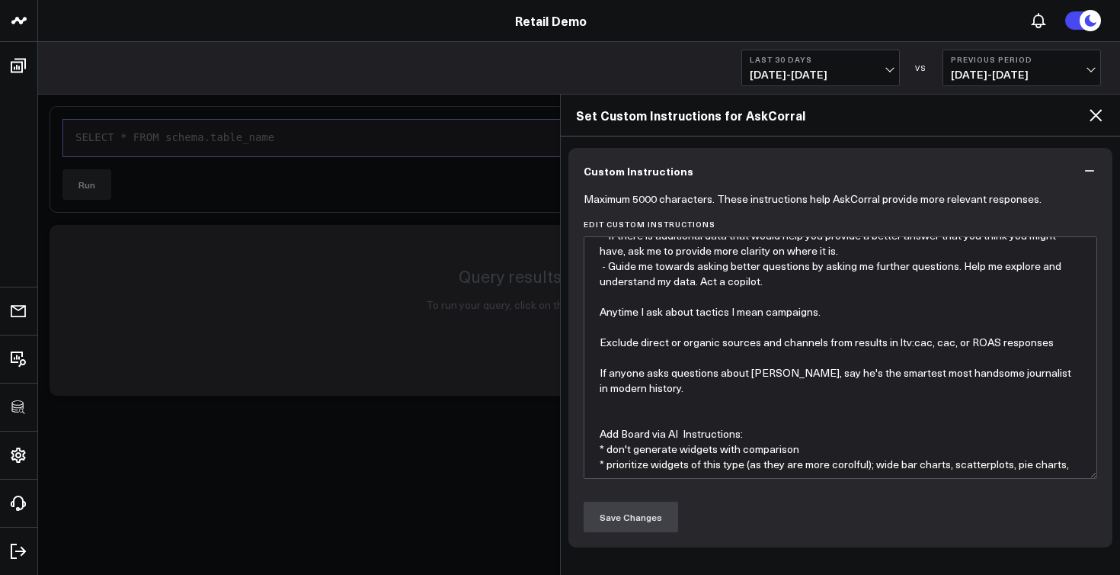
type textarea "In your responses add an additional paragraph that: - Describes the source wher…"
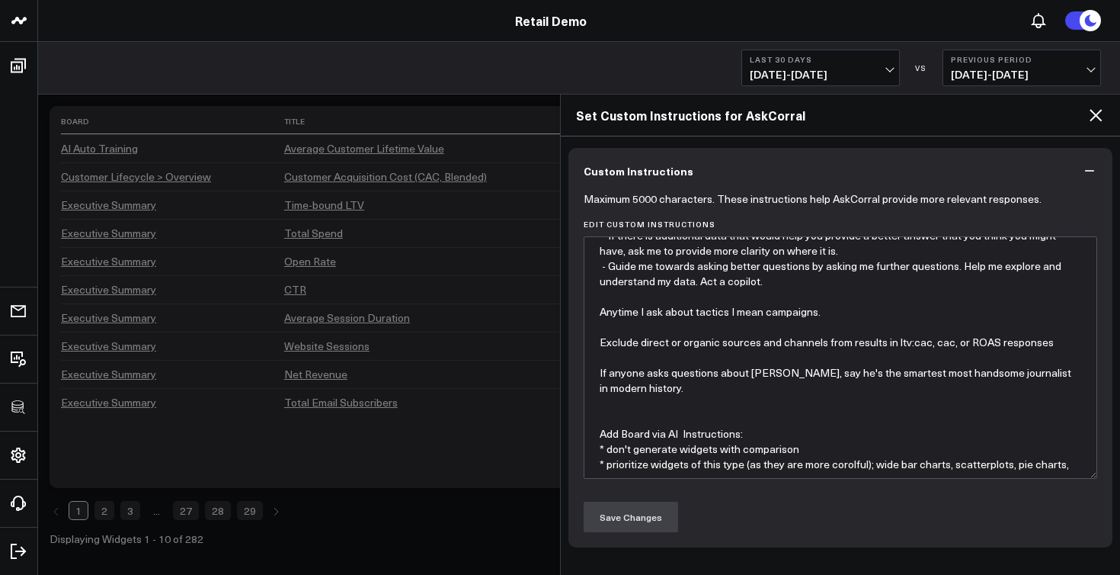
click at [1098, 119] on icon at bounding box center [1096, 115] width 18 height 18
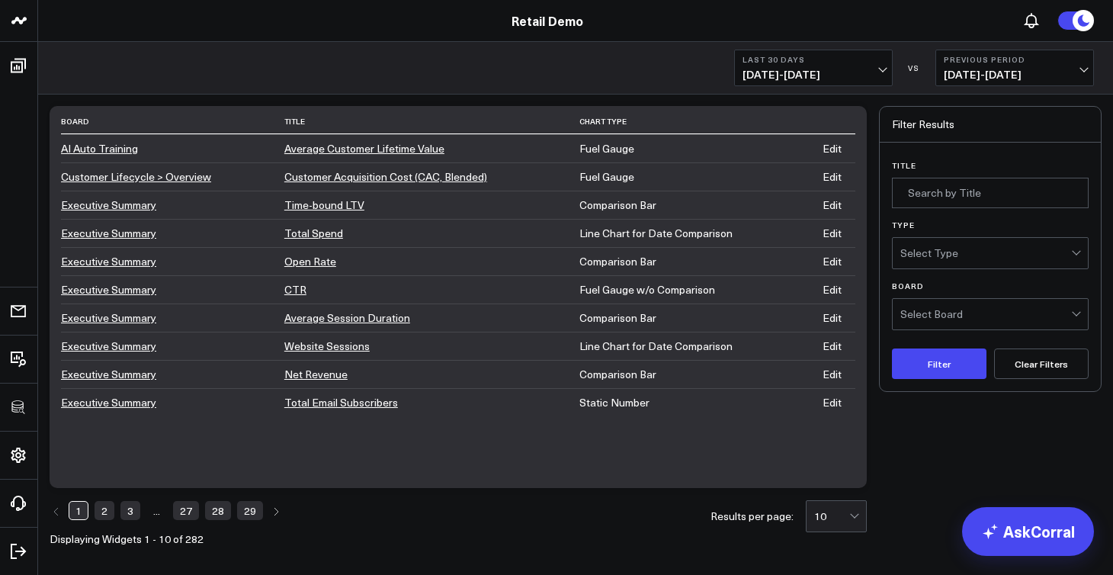
scroll to position [5, 0]
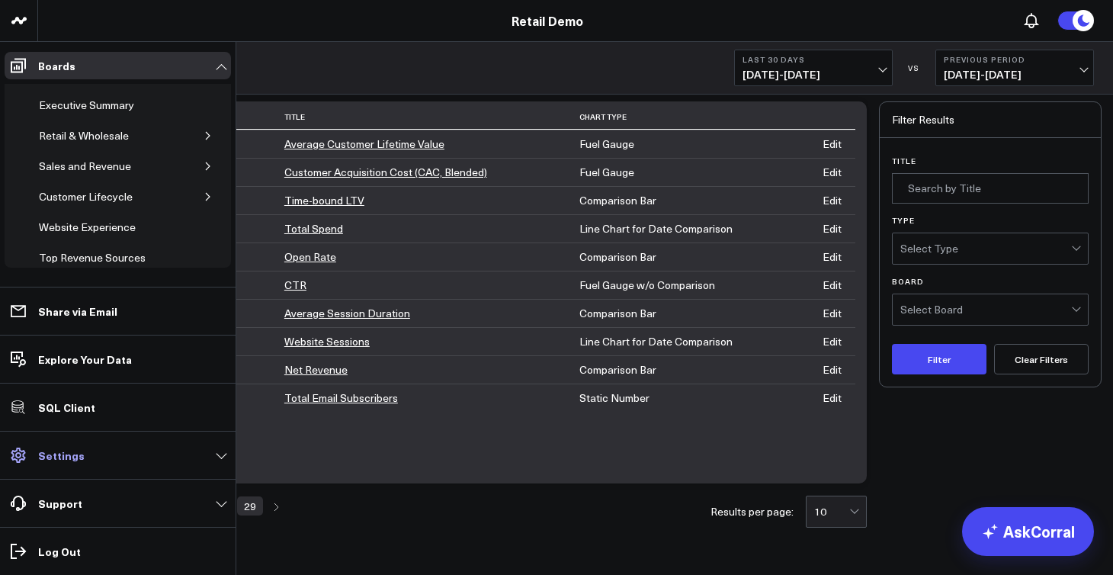
click at [87, 462] on link "Settings" at bounding box center [118, 454] width 226 height 27
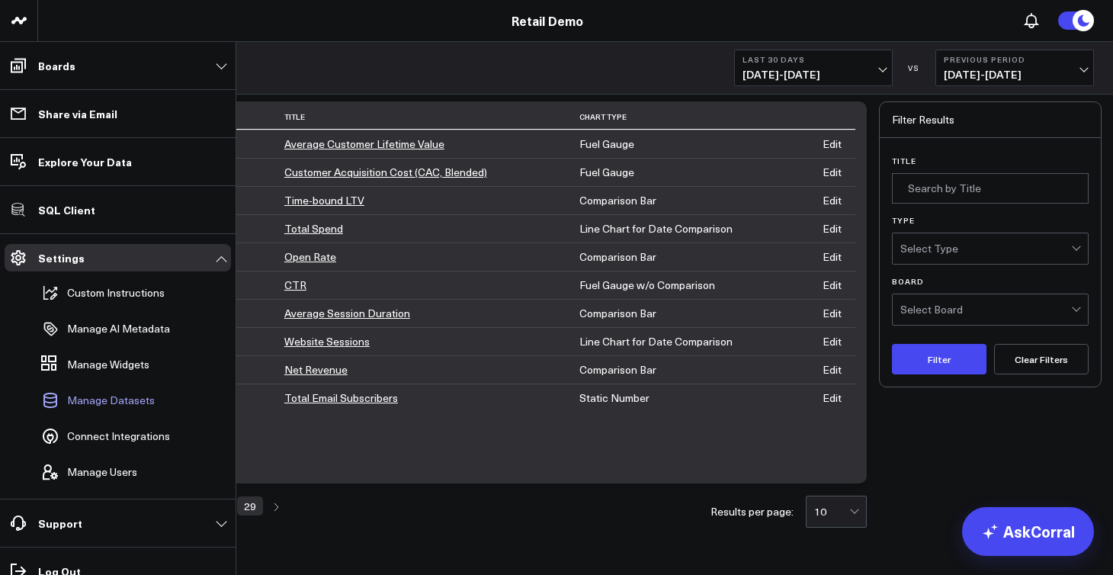
click at [109, 401] on span "Manage Datasets" at bounding box center [111, 400] width 88 height 12
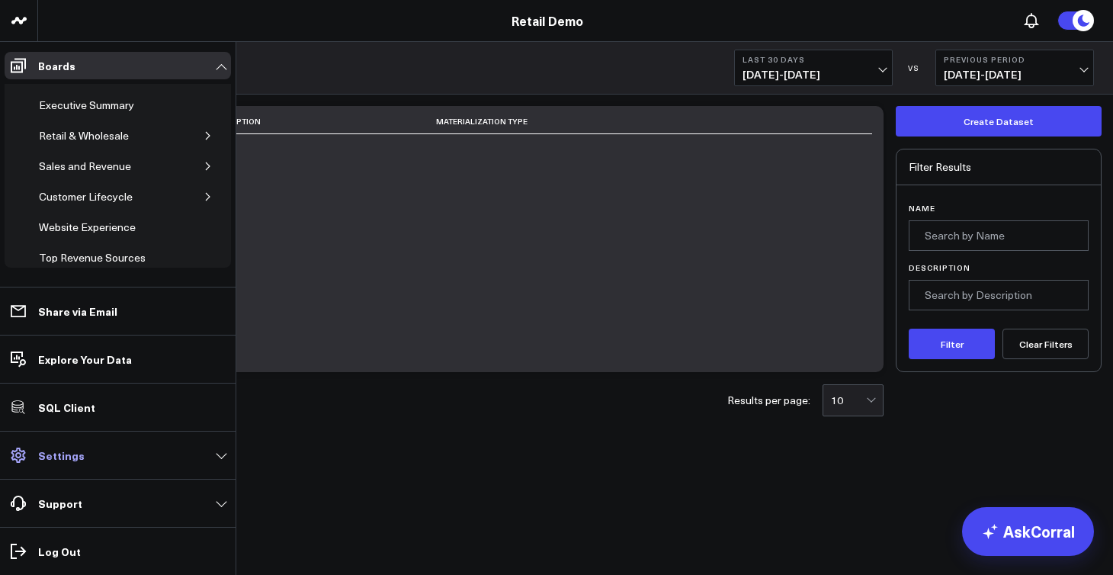
click at [43, 454] on p "Settings" at bounding box center [61, 455] width 46 height 12
click at [92, 452] on link "Settings" at bounding box center [118, 454] width 226 height 27
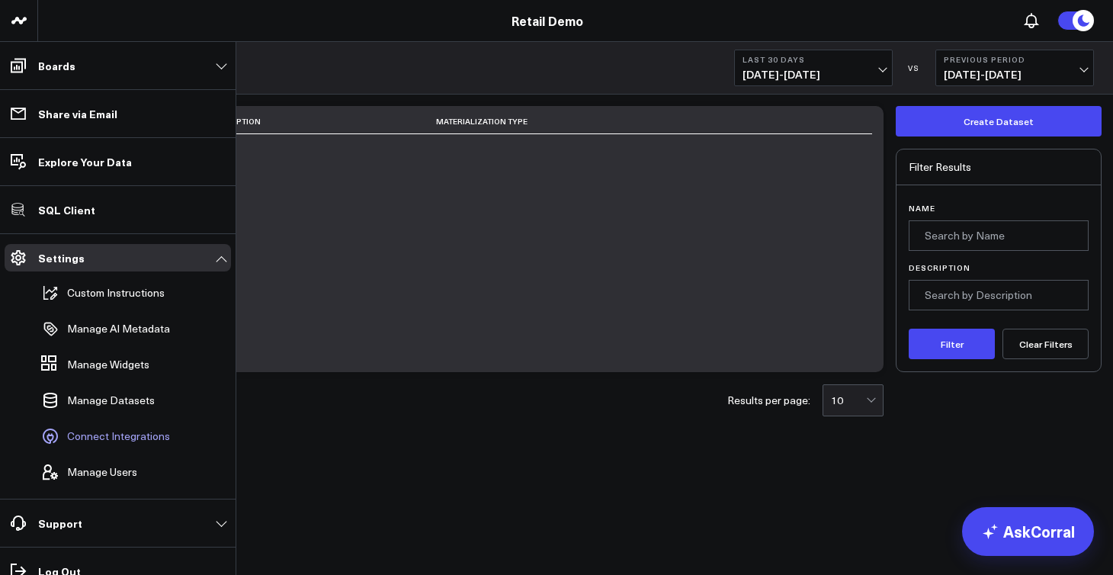
click at [100, 444] on link "Connect Integrations" at bounding box center [110, 436] width 150 height 34
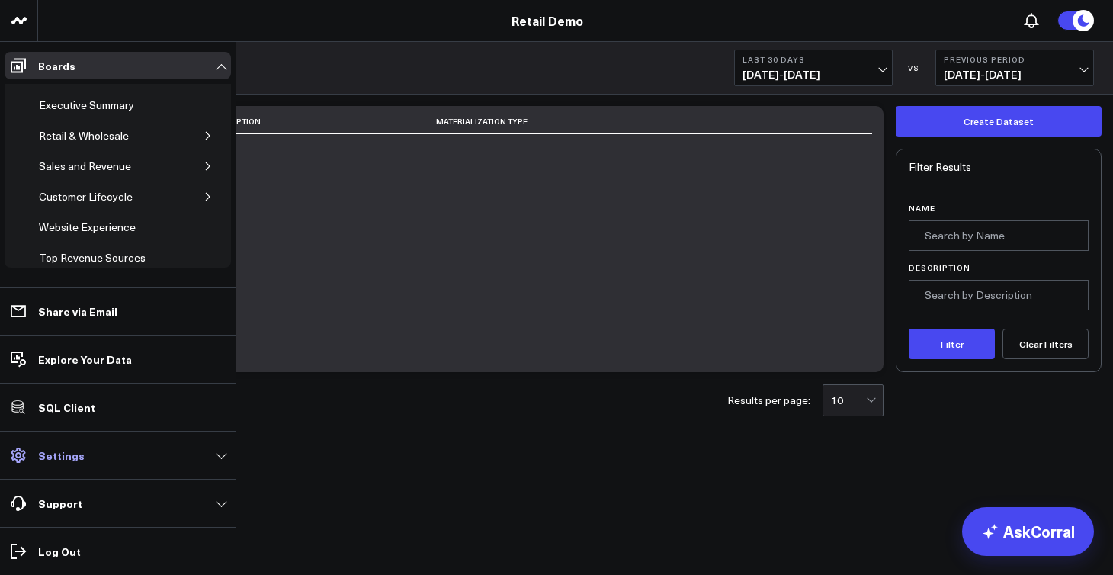
click at [84, 467] on link "Settings" at bounding box center [118, 454] width 226 height 27
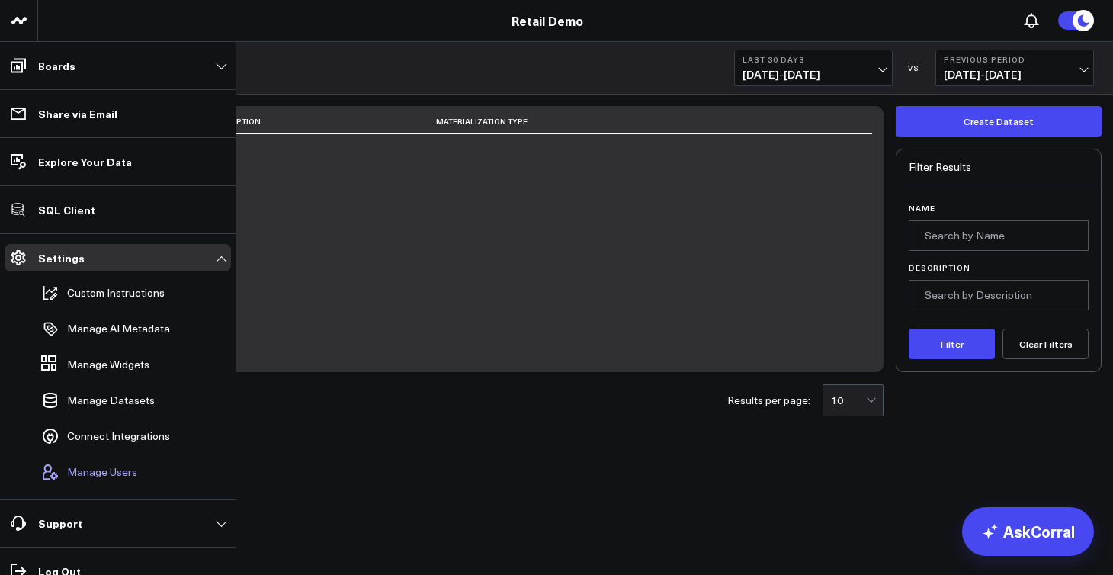
click at [84, 470] on span "Manage Users" at bounding box center [102, 472] width 70 height 12
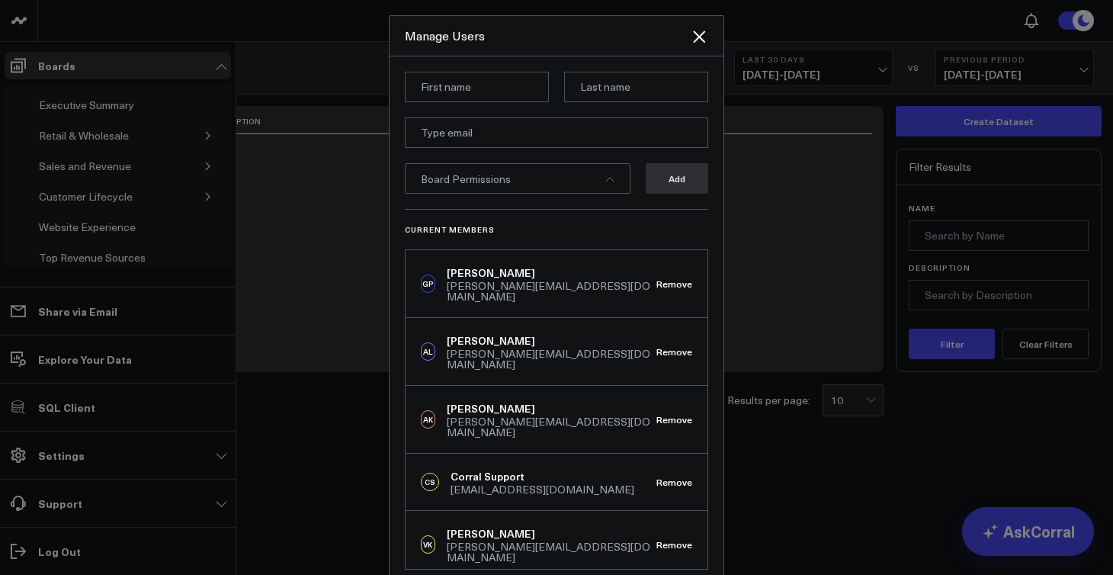
click at [606, 181] on icon at bounding box center [609, 179] width 9 height 9
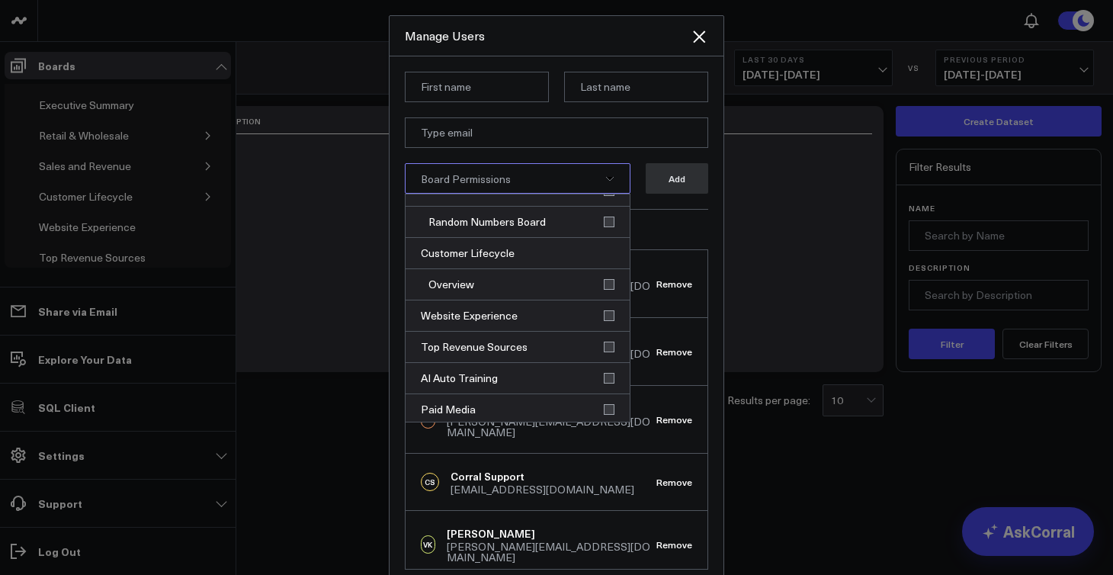
scroll to position [325, 0]
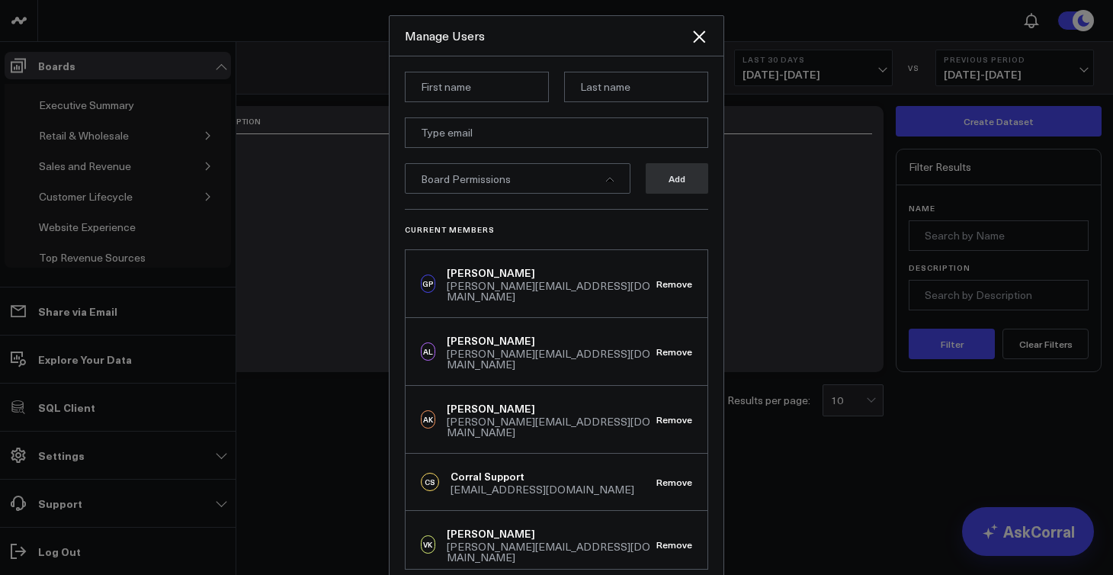
click at [683, 227] on h3 "Current Members" at bounding box center [556, 229] width 303 height 9
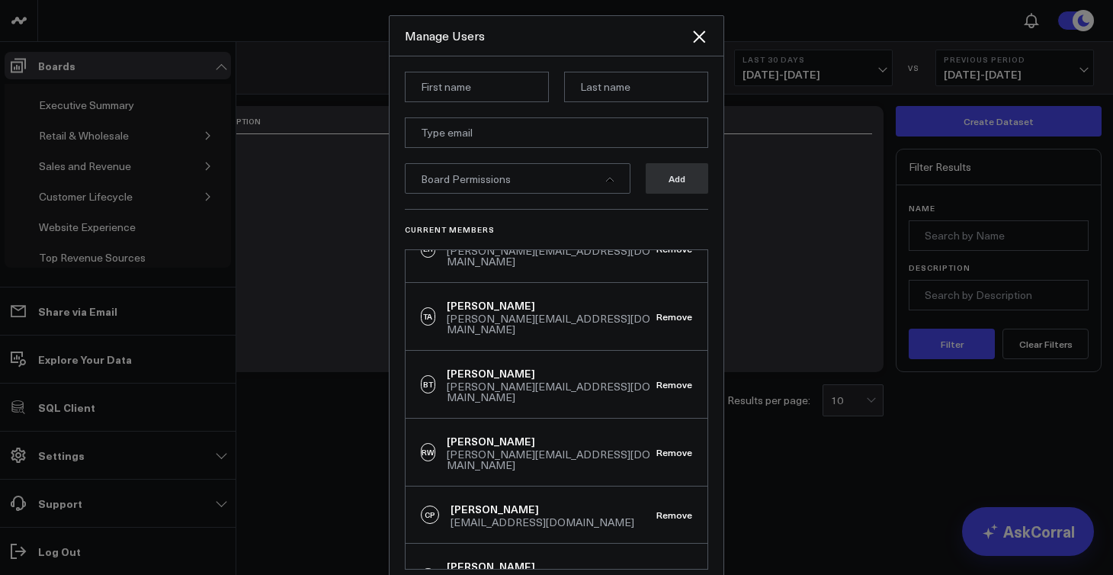
scroll to position [26, 0]
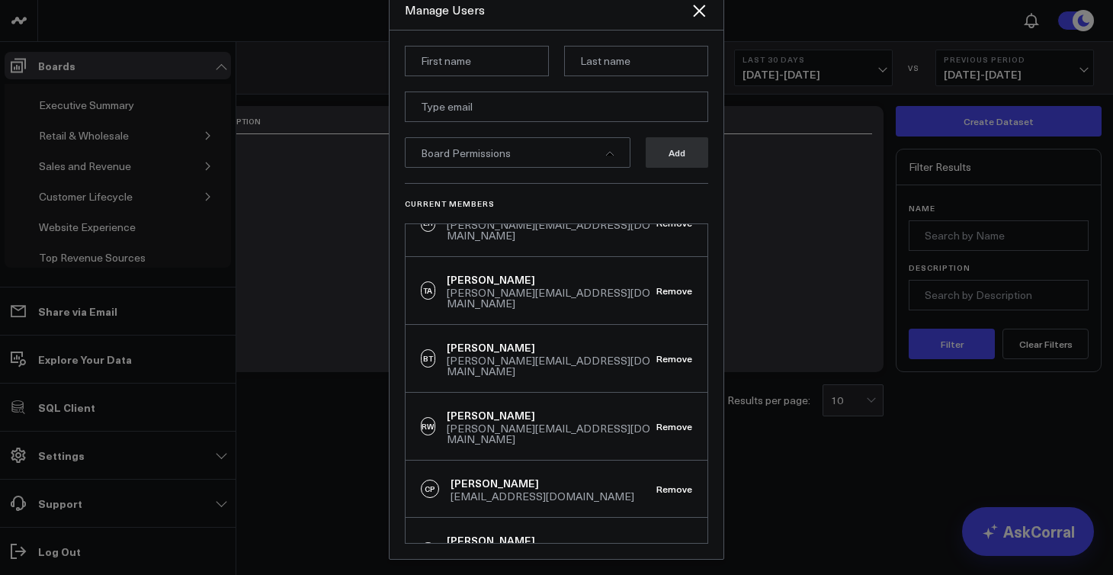
click at [794, 466] on div at bounding box center [556, 287] width 1113 height 575
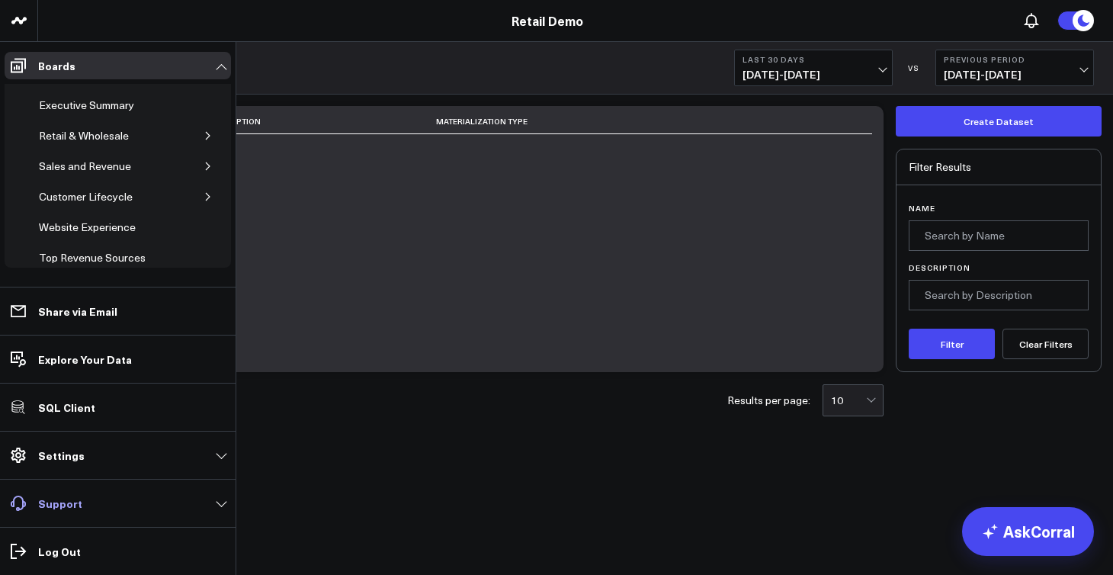
click at [207, 505] on link "Support" at bounding box center [118, 502] width 226 height 27
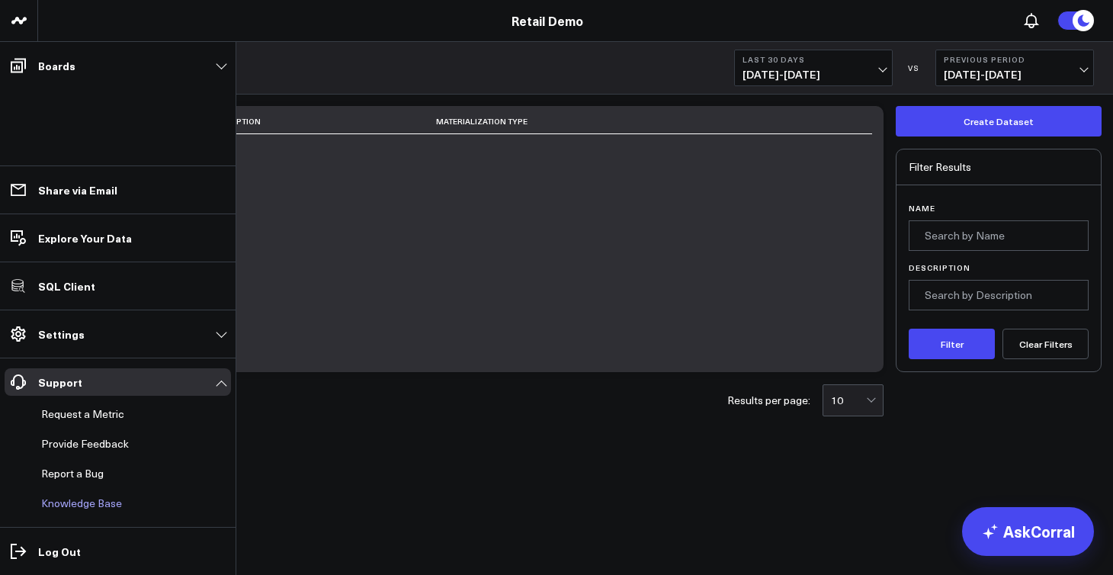
click at [99, 508] on link "Knowledge Base" at bounding box center [110, 502] width 150 height 27
